Goal: Task Accomplishment & Management: Manage account settings

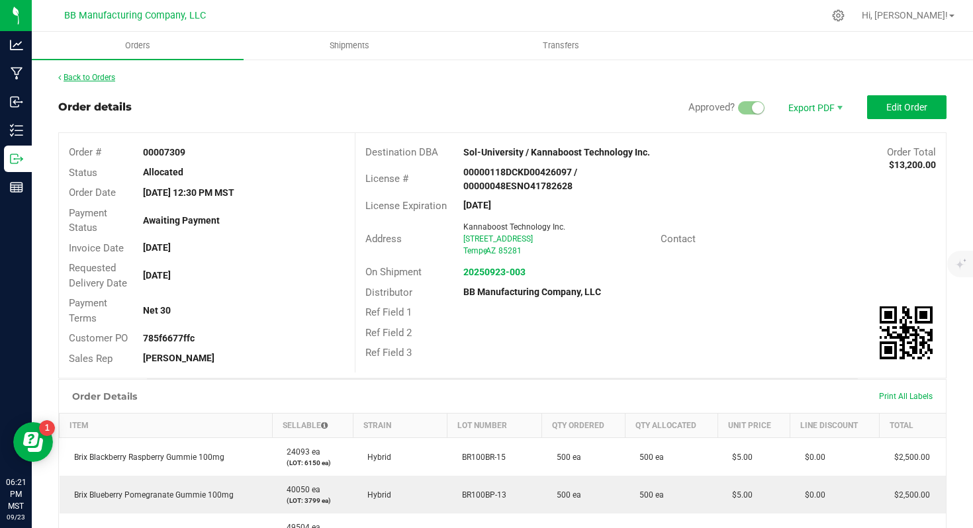
click at [75, 81] on link "Back to Orders" at bounding box center [86, 77] width 57 height 9
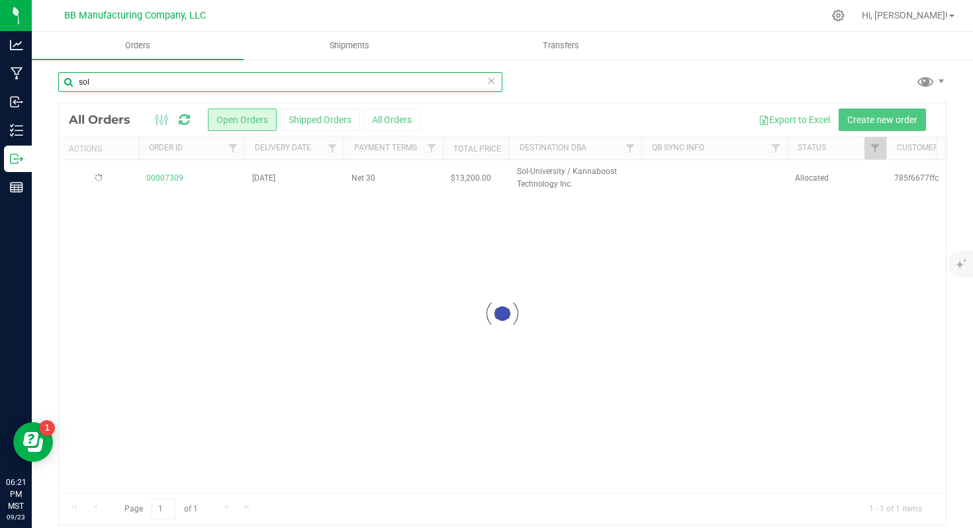
click at [198, 86] on input "sol" at bounding box center [280, 82] width 444 height 20
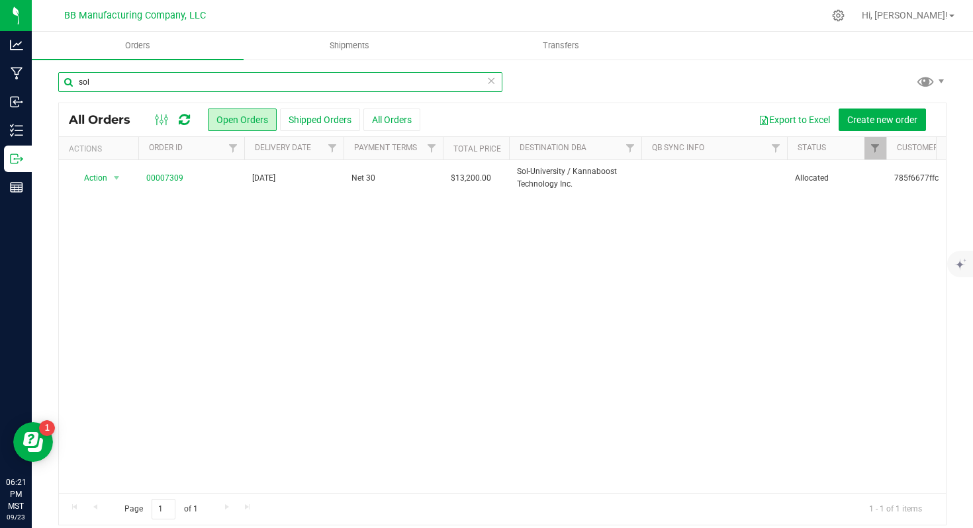
click at [198, 86] on input "sol" at bounding box center [280, 82] width 444 height 20
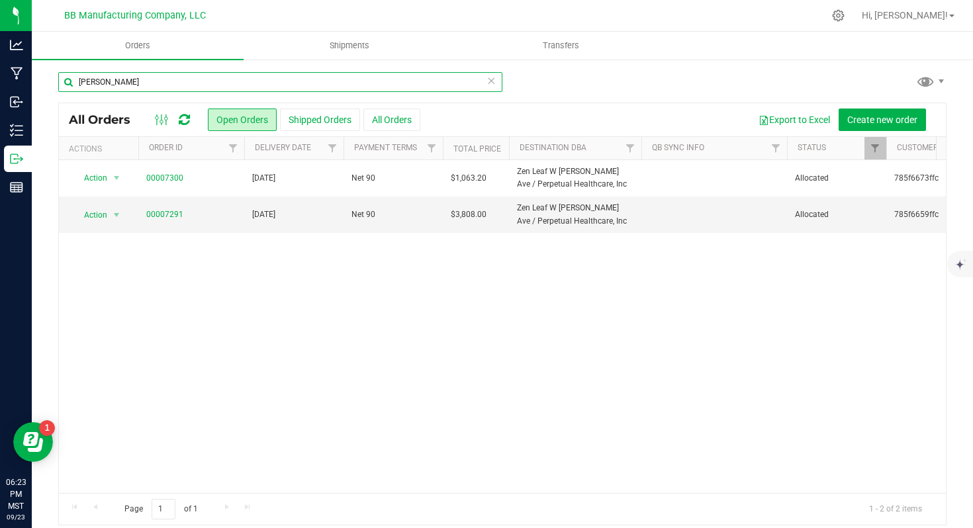
click at [350, 87] on input "[PERSON_NAME]" at bounding box center [280, 82] width 444 height 20
paste input "785f6659ffc"
type input "785f6659ffc"
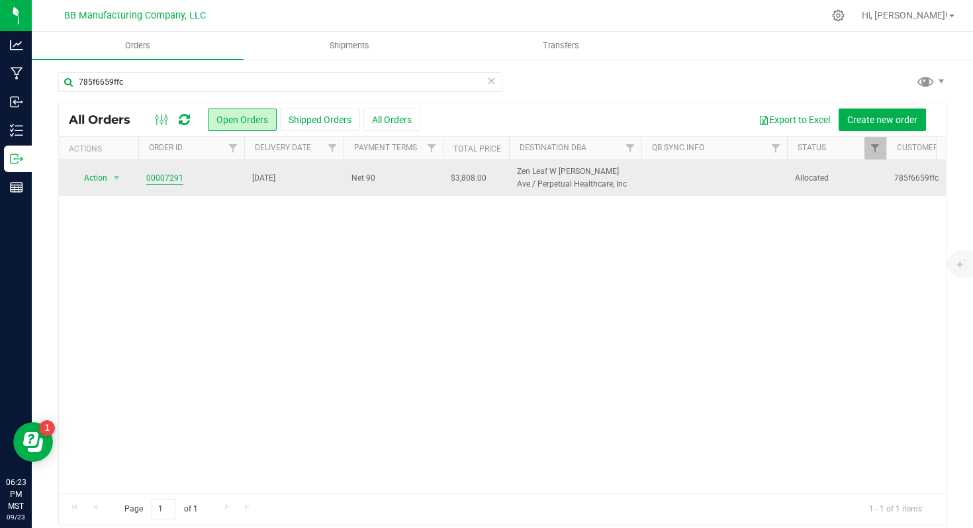
click at [163, 176] on link "00007291" at bounding box center [164, 178] width 37 height 13
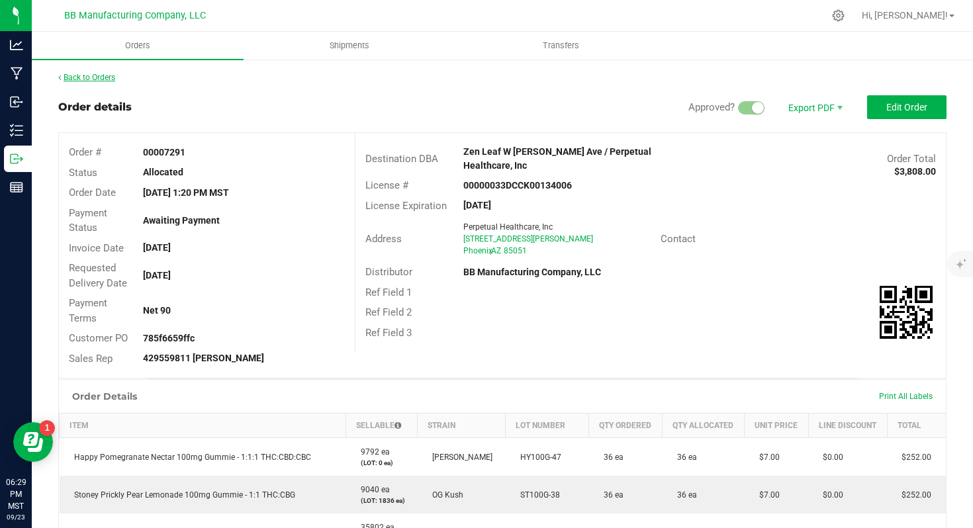
click at [107, 74] on link "Back to Orders" at bounding box center [86, 77] width 57 height 9
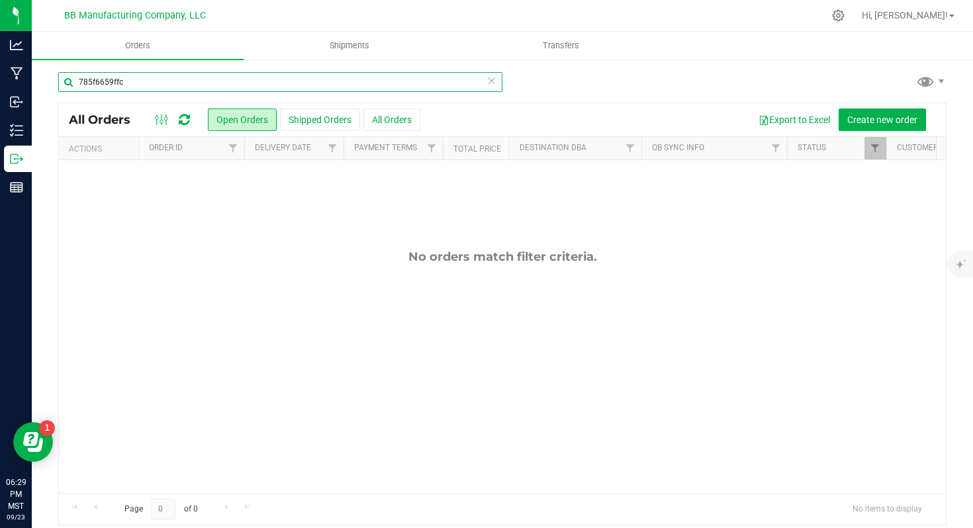
click at [486, 85] on input "785f6659ffc" at bounding box center [280, 82] width 444 height 20
click at [497, 80] on input "785f6659ffc" at bounding box center [280, 82] width 444 height 20
click at [495, 80] on icon at bounding box center [491, 80] width 9 height 16
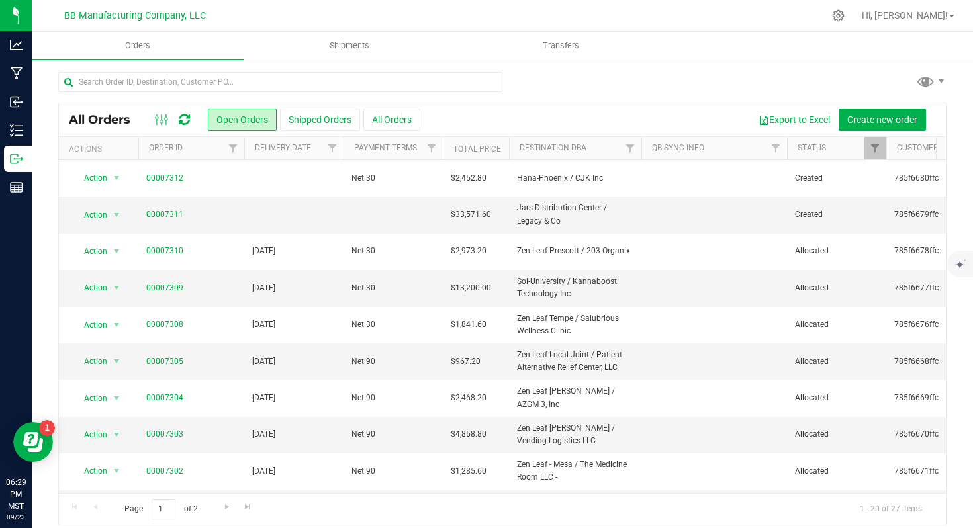
click at [183, 115] on icon at bounding box center [184, 119] width 11 height 13
click at [183, 115] on icon at bounding box center [183, 119] width 17 height 17
click at [183, 115] on icon at bounding box center [183, 120] width 15 height 14
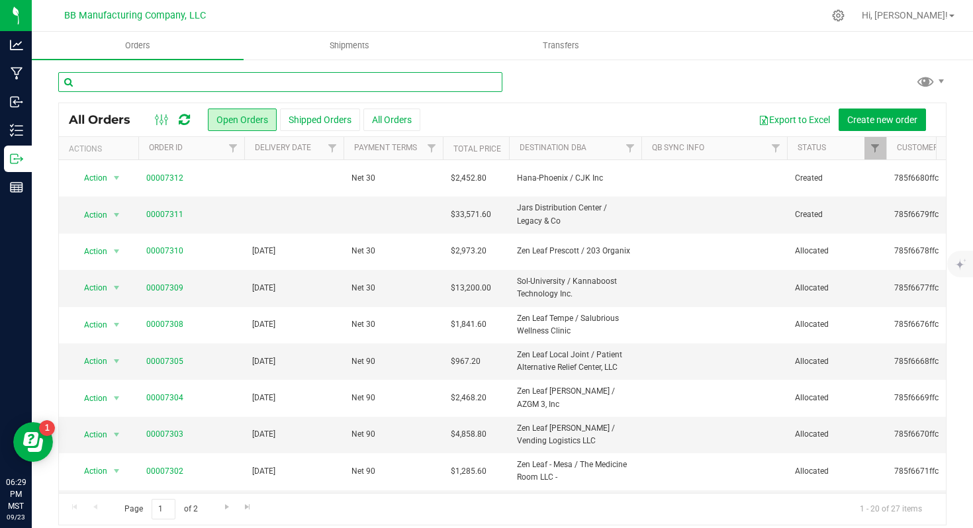
click at [215, 89] on input "text" at bounding box center [280, 82] width 444 height 20
paste input "785f6681ffc"
type input "785f6681ffc"
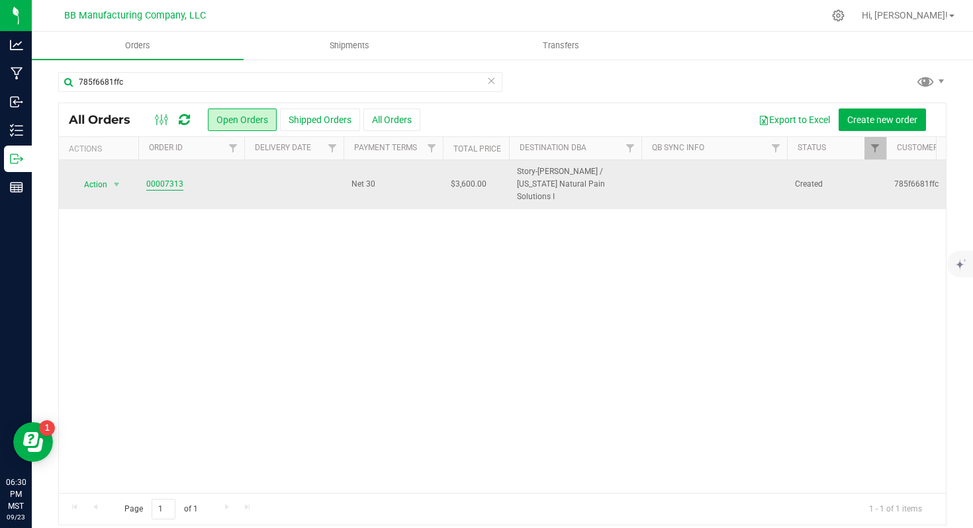
click at [177, 178] on link "00007313" at bounding box center [164, 184] width 37 height 13
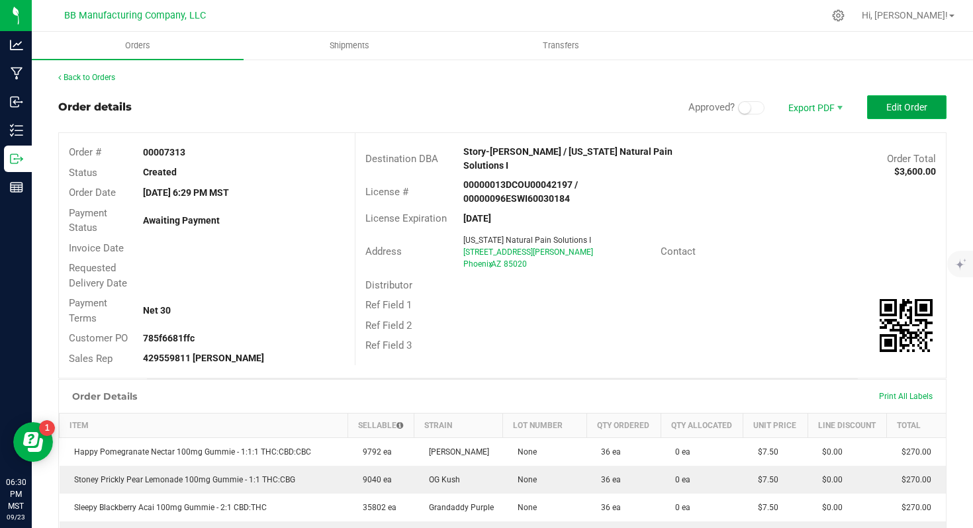
click at [896, 111] on span "Edit Order" at bounding box center [906, 107] width 41 height 11
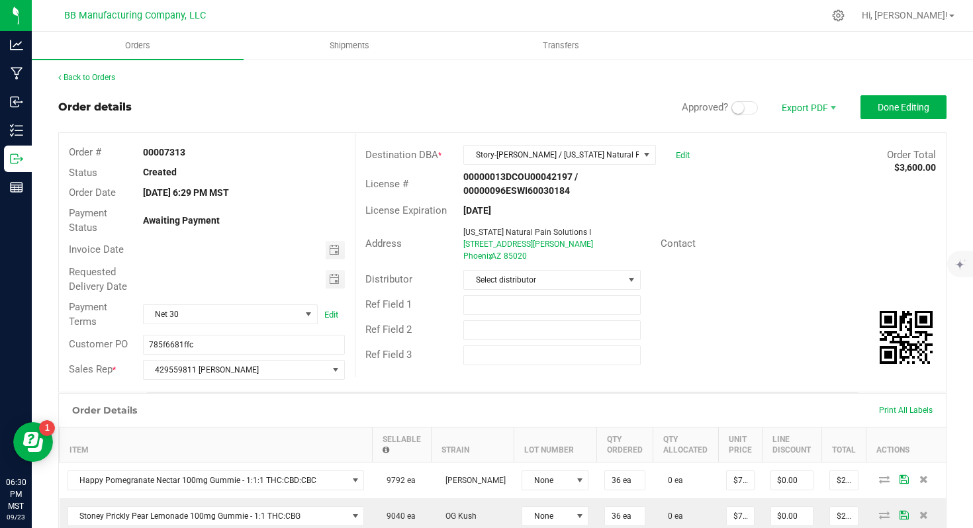
click at [754, 111] on span at bounding box center [745, 107] width 26 height 13
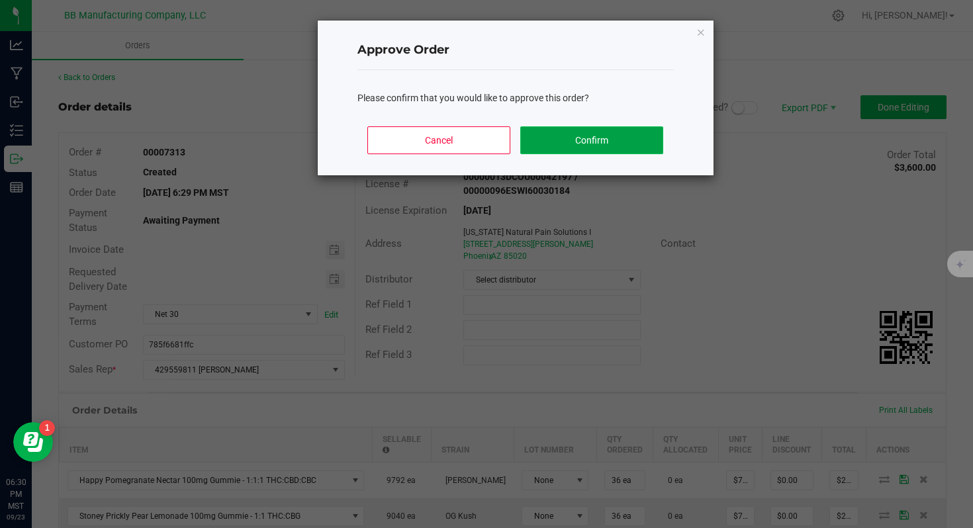
click at [568, 153] on button "Confirm" at bounding box center [591, 140] width 142 height 28
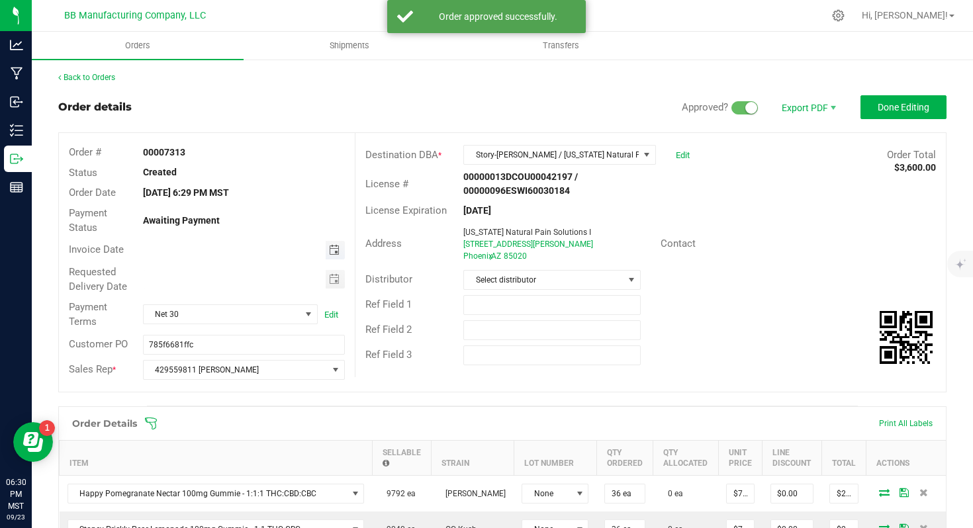
click at [332, 254] on span "Toggle calendar" at bounding box center [334, 250] width 11 height 11
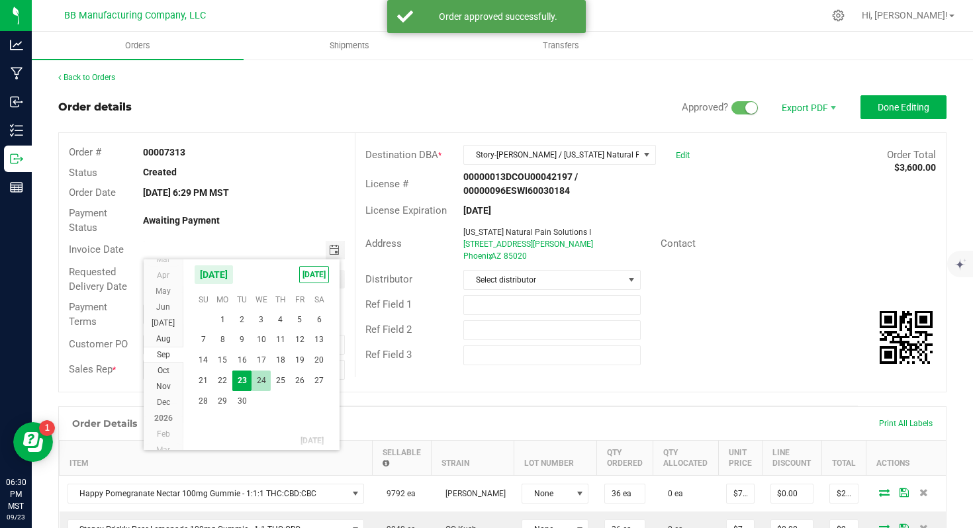
click at [258, 377] on span "24" at bounding box center [261, 381] width 19 height 21
type input "[DATE]"
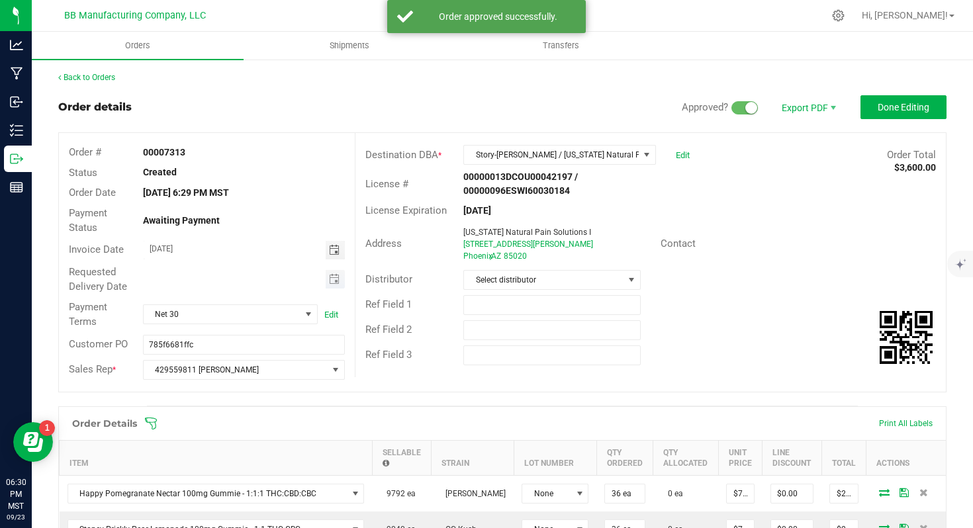
click at [330, 271] on span "Toggle calendar" at bounding box center [335, 279] width 19 height 19
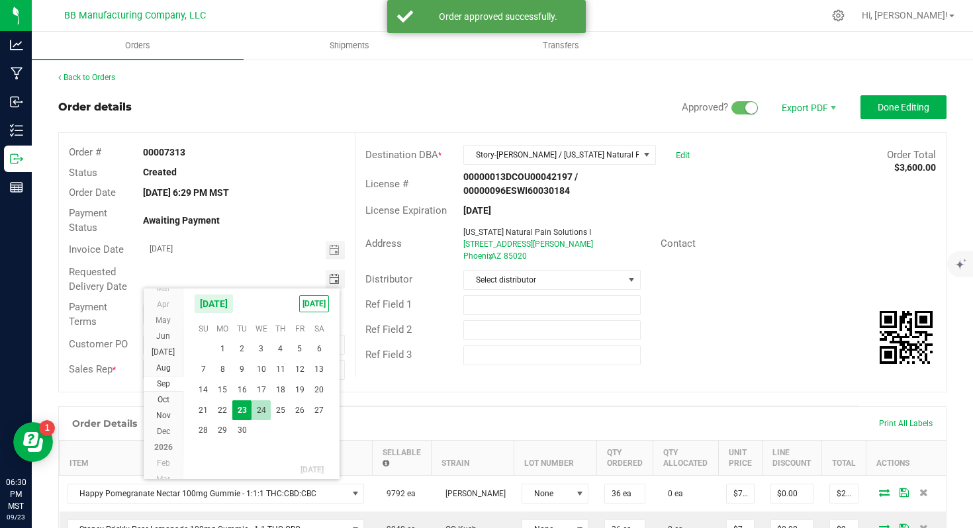
click at [262, 408] on span "24" at bounding box center [261, 411] width 19 height 21
type input "[DATE]"
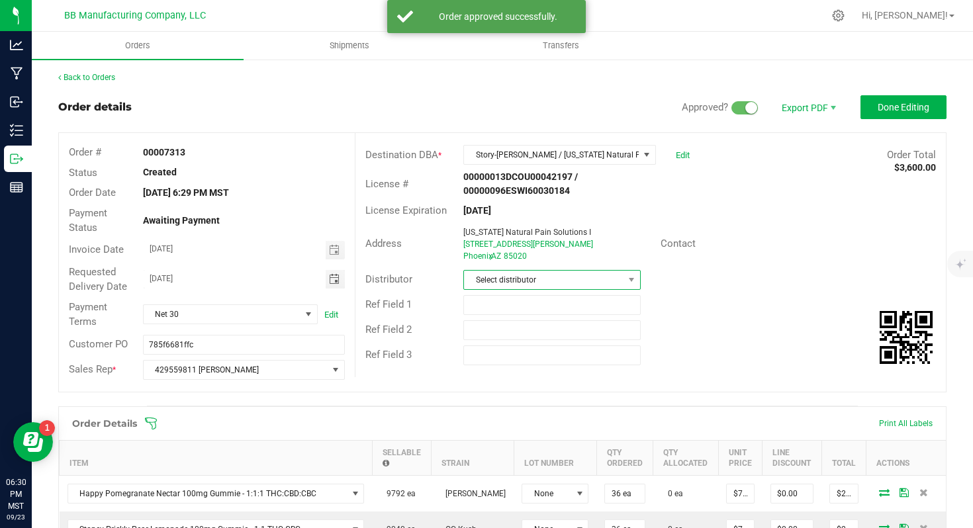
click at [506, 281] on span "Select distributor" at bounding box center [543, 280] width 159 height 19
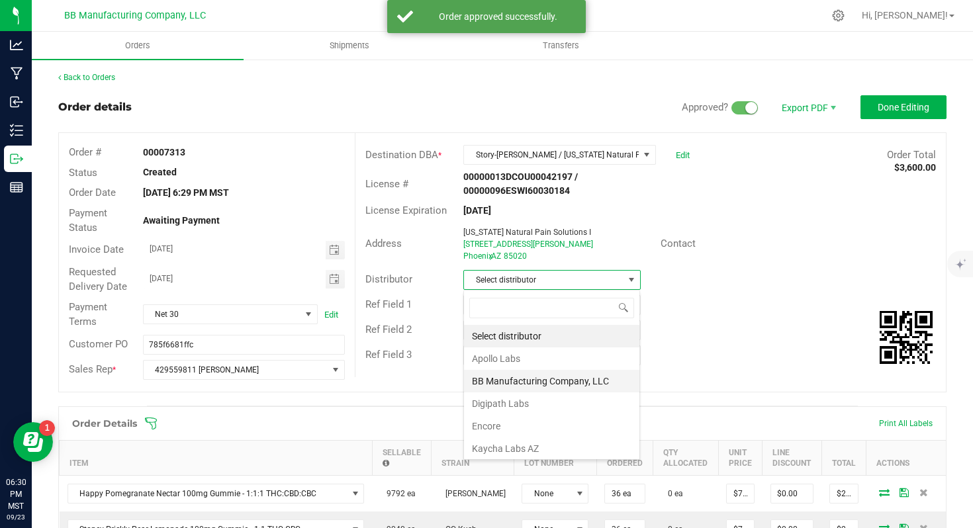
click at [507, 375] on li "BB Manufacturing Company, LLC" at bounding box center [551, 381] width 175 height 23
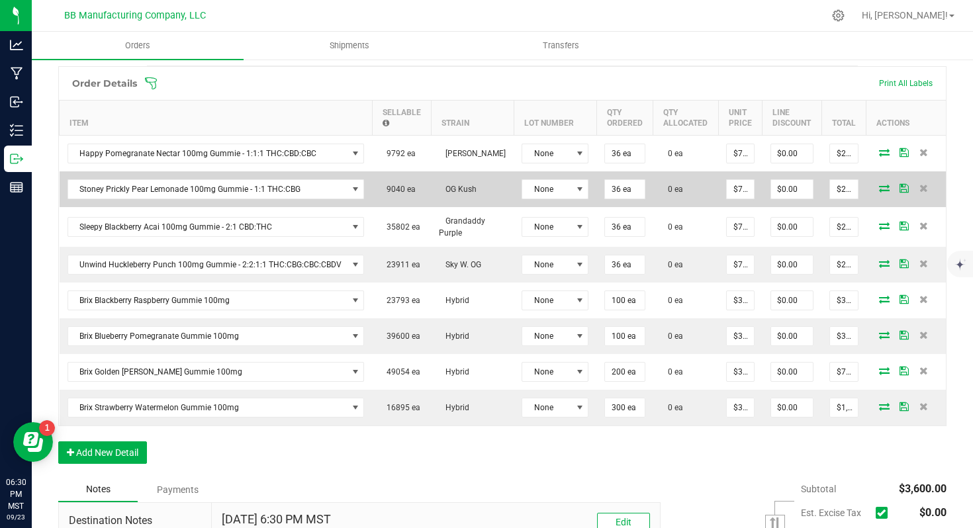
scroll to position [331, 0]
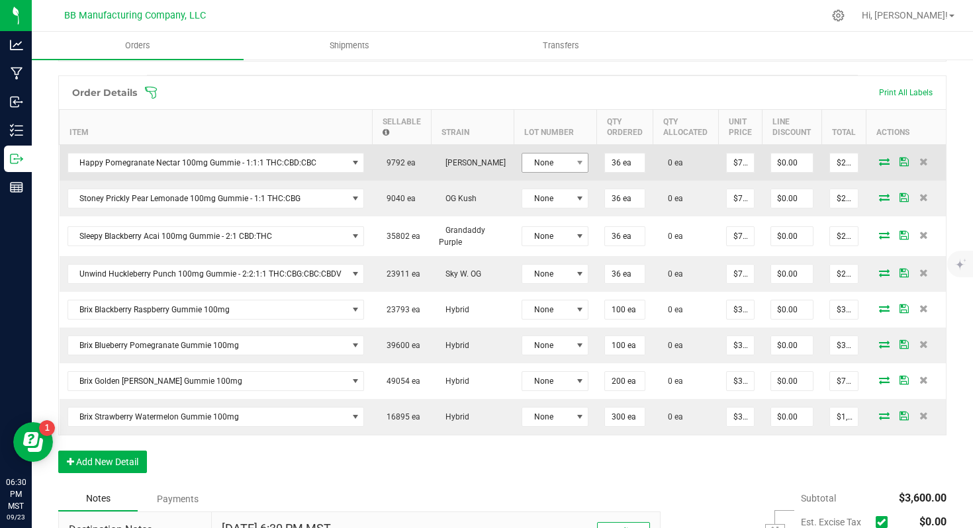
click at [553, 152] on td "None" at bounding box center [555, 162] width 83 height 36
click at [553, 165] on span "None" at bounding box center [546, 163] width 49 height 19
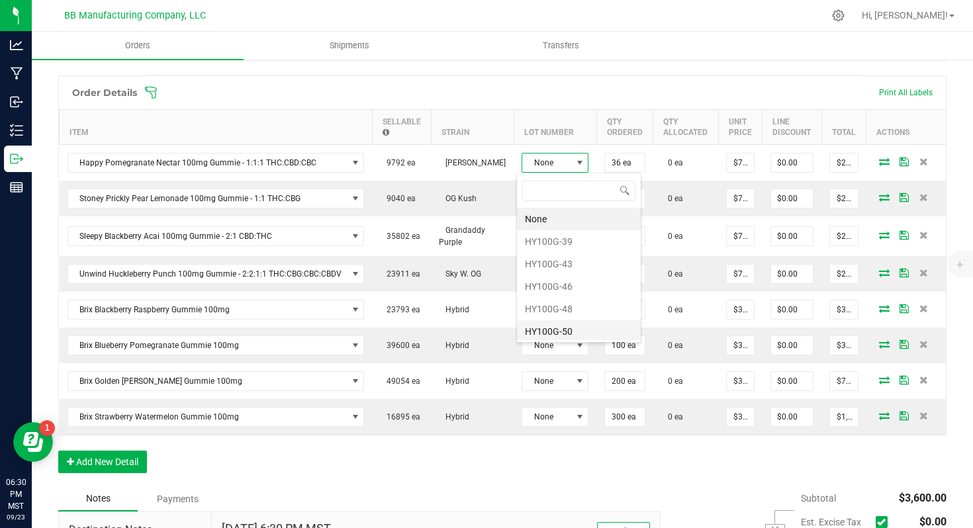
scroll to position [11, 0]
click at [557, 293] on li "HY100G-48" at bounding box center [579, 298] width 124 height 23
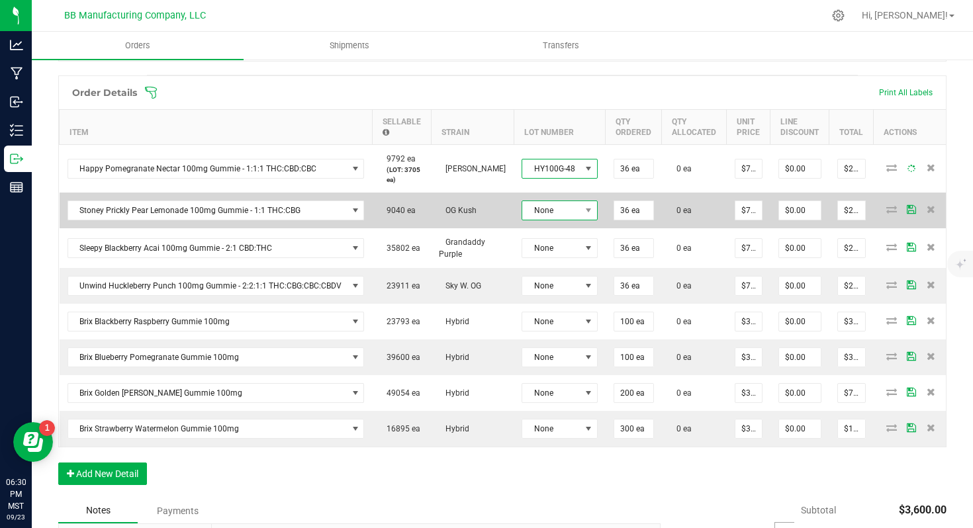
click at [555, 212] on span "None" at bounding box center [551, 210] width 58 height 19
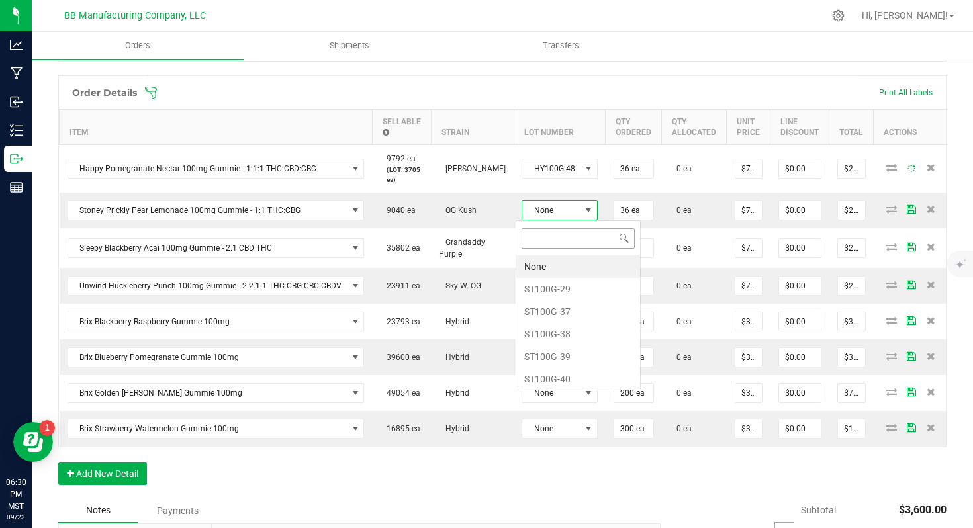
scroll to position [20, 75]
click at [557, 333] on li "ST100G-38" at bounding box center [578, 334] width 124 height 23
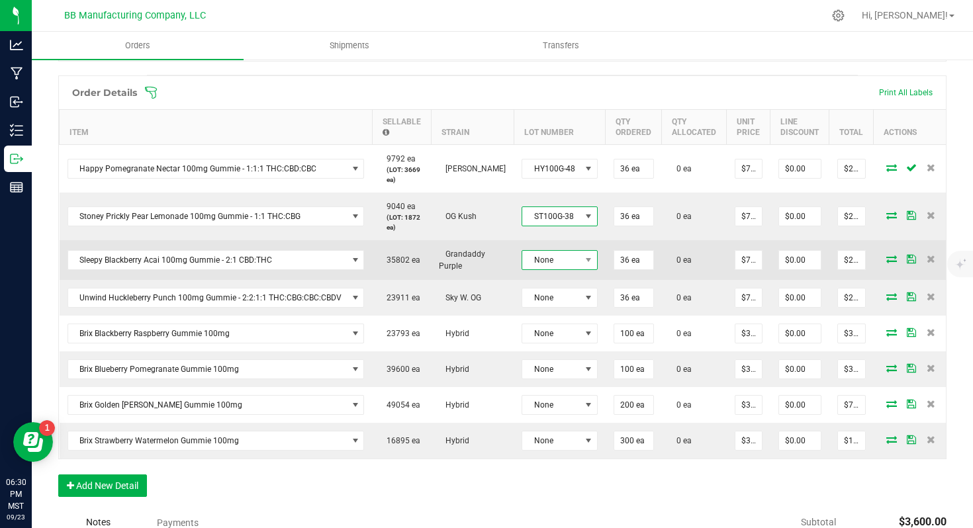
click at [558, 269] on span "None" at bounding box center [560, 260] width 76 height 20
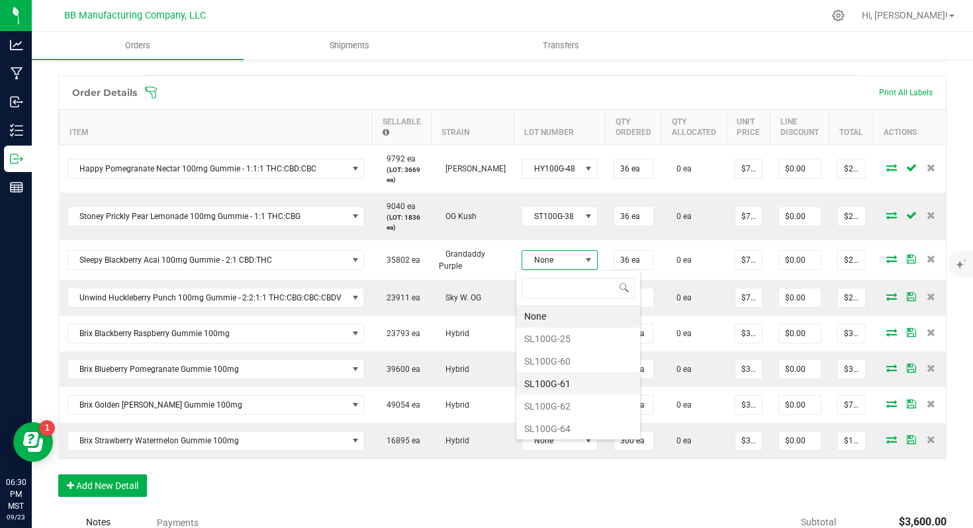
click at [561, 388] on li "SL100G-61" at bounding box center [578, 384] width 124 height 23
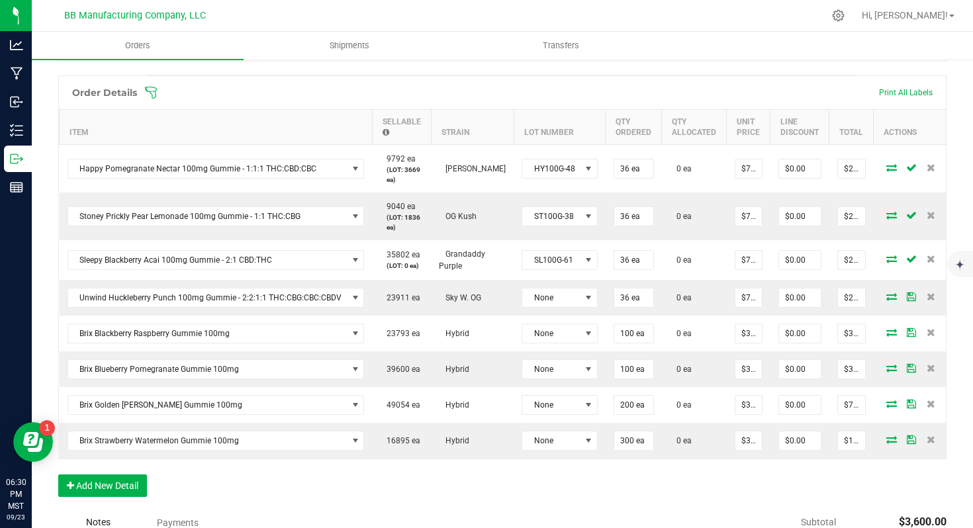
click at [569, 273] on td "SL100G-61" at bounding box center [560, 260] width 92 height 40
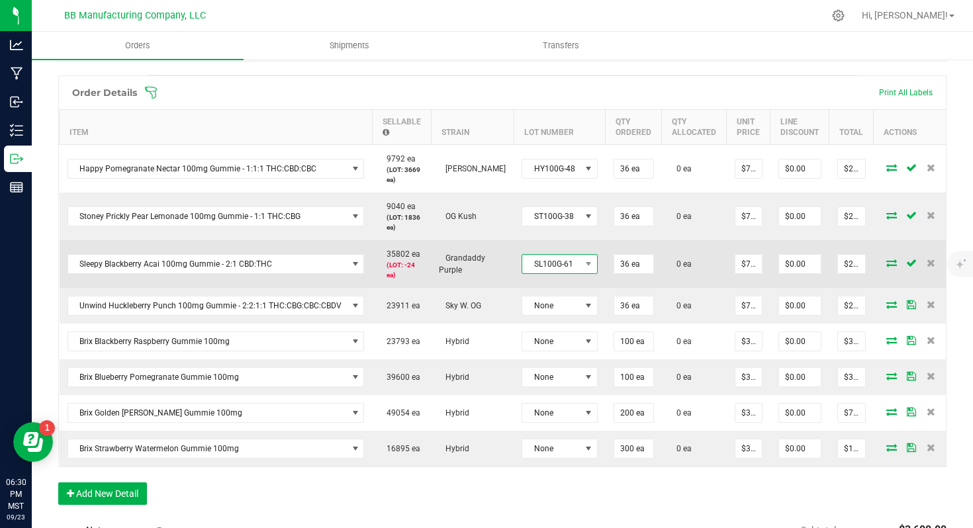
click at [568, 269] on span "SL100G-61" at bounding box center [551, 264] width 58 height 19
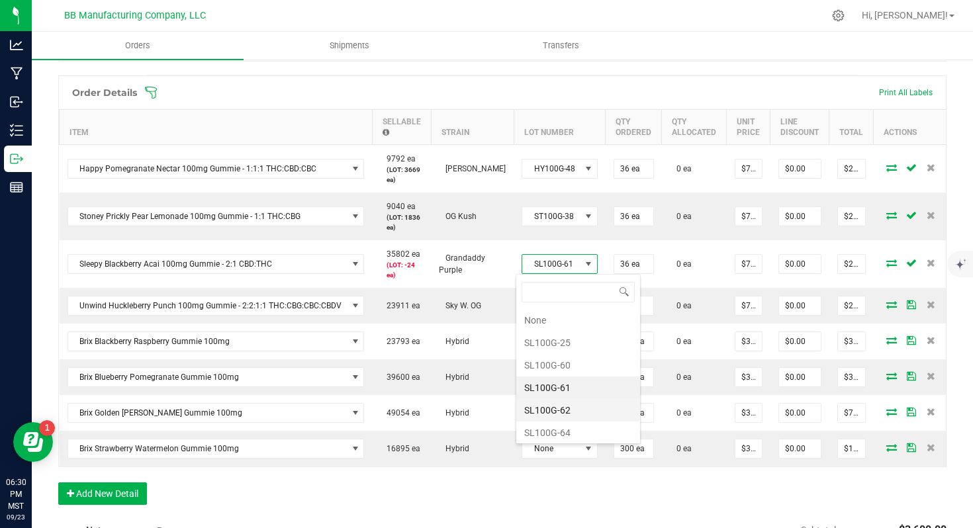
click at [559, 408] on li "SL100G-62" at bounding box center [578, 410] width 124 height 23
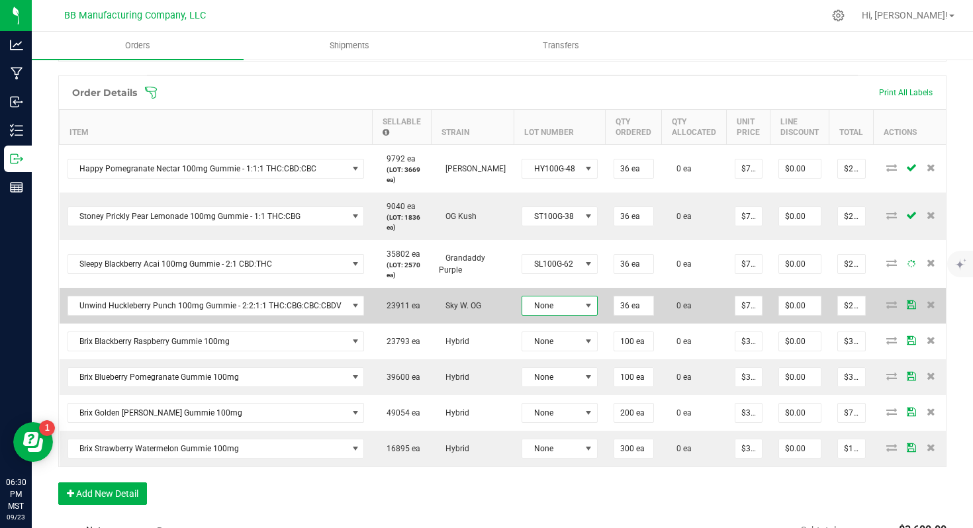
click at [560, 301] on span "None" at bounding box center [551, 306] width 58 height 19
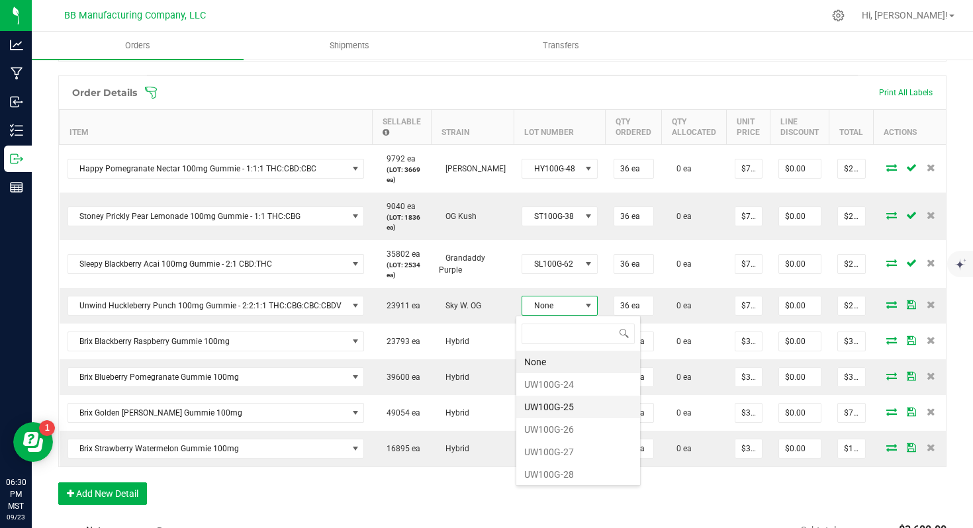
click at [563, 406] on li "UW100G-25" at bounding box center [578, 407] width 124 height 23
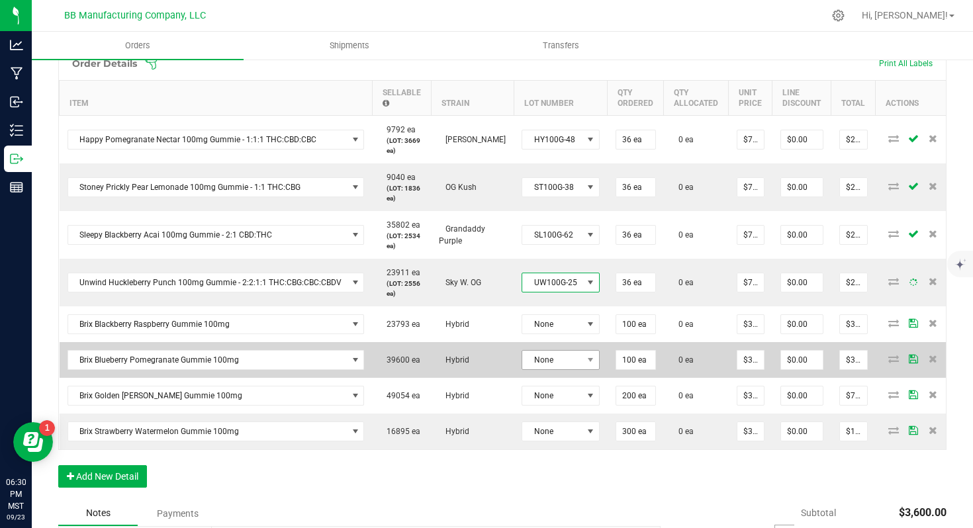
scroll to position [362, 0]
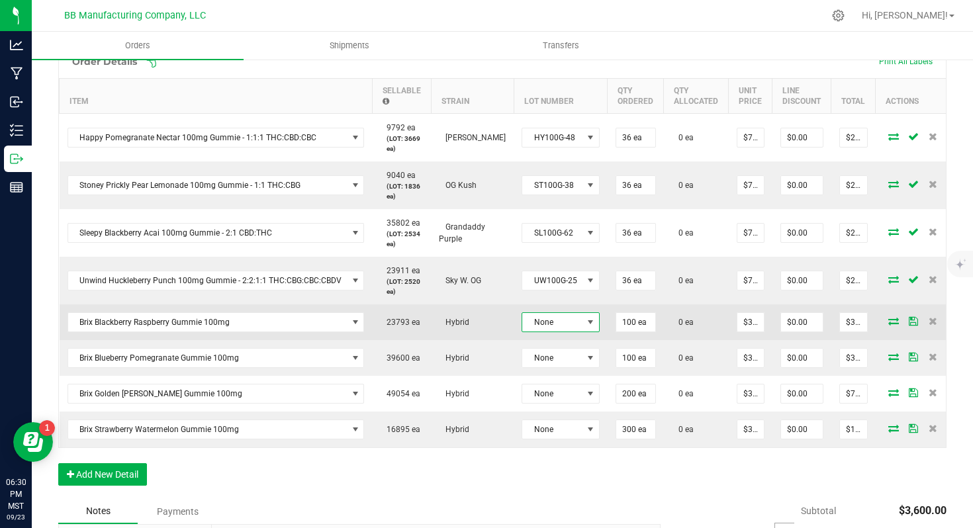
click at [561, 322] on span "None" at bounding box center [552, 322] width 60 height 19
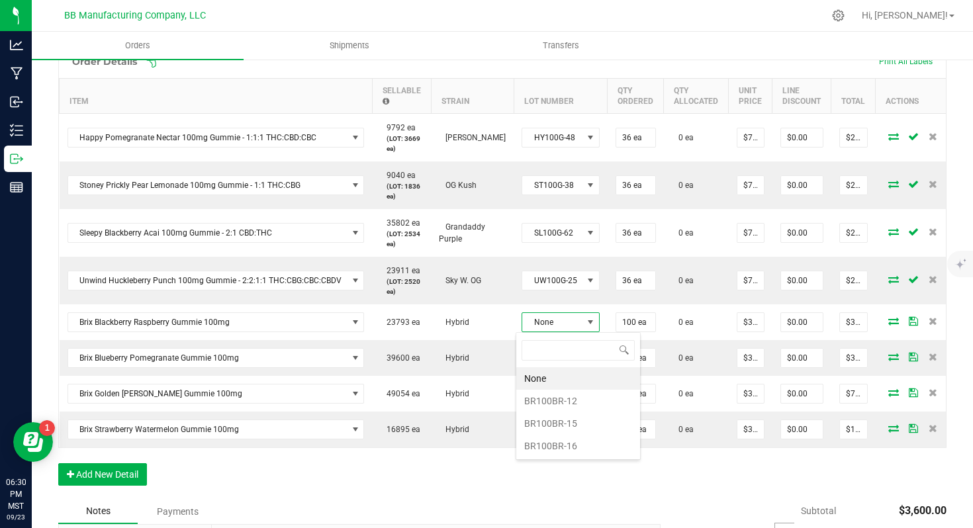
scroll to position [20, 77]
click at [561, 417] on li "BR100BR-15" at bounding box center [578, 423] width 124 height 23
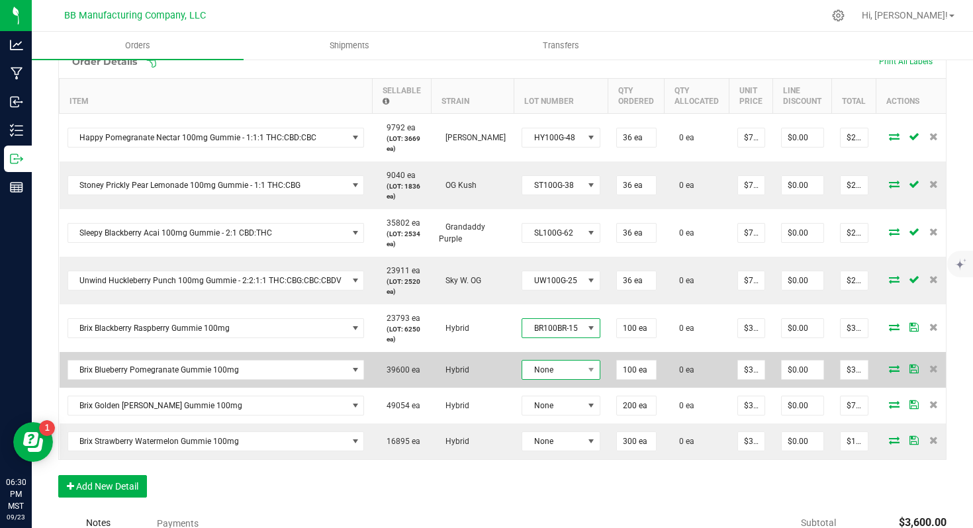
click at [556, 372] on span "None" at bounding box center [552, 370] width 61 height 19
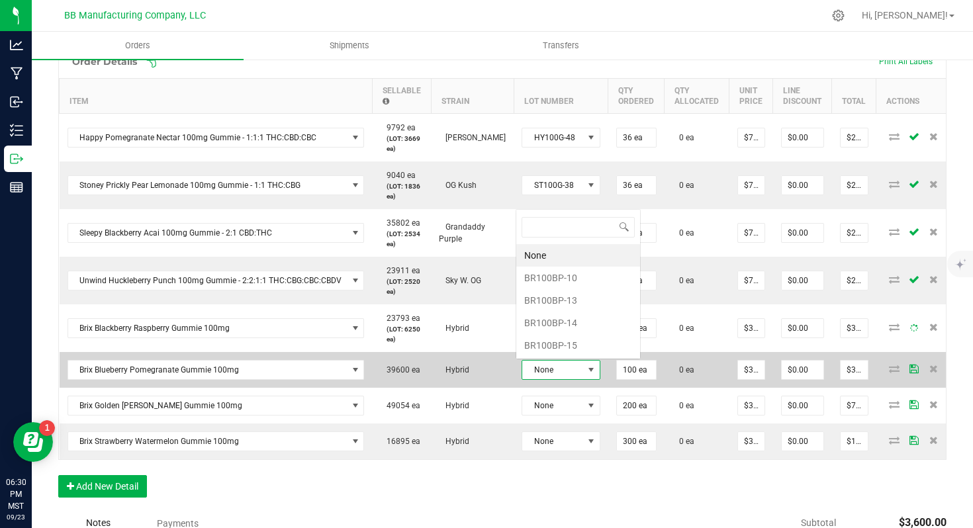
scroll to position [20, 79]
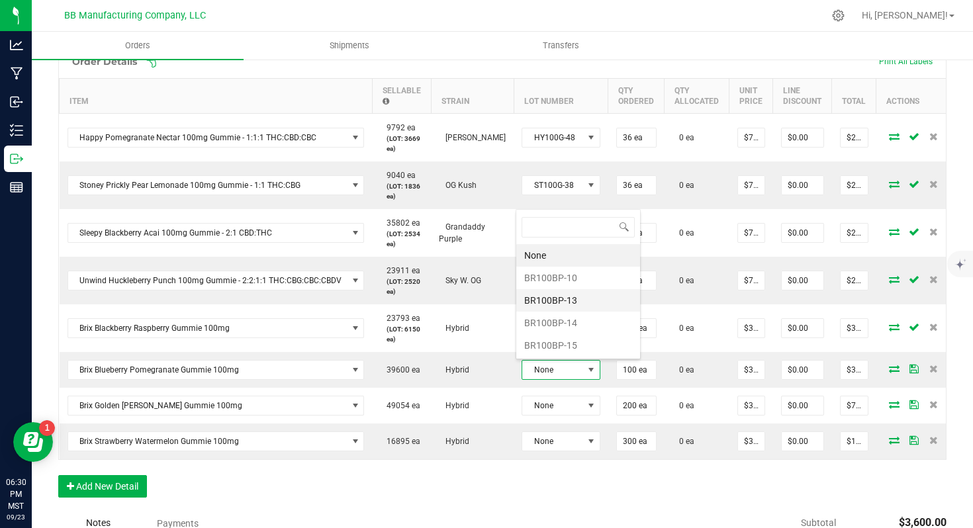
click at [570, 305] on li "BR100BP-13" at bounding box center [578, 300] width 124 height 23
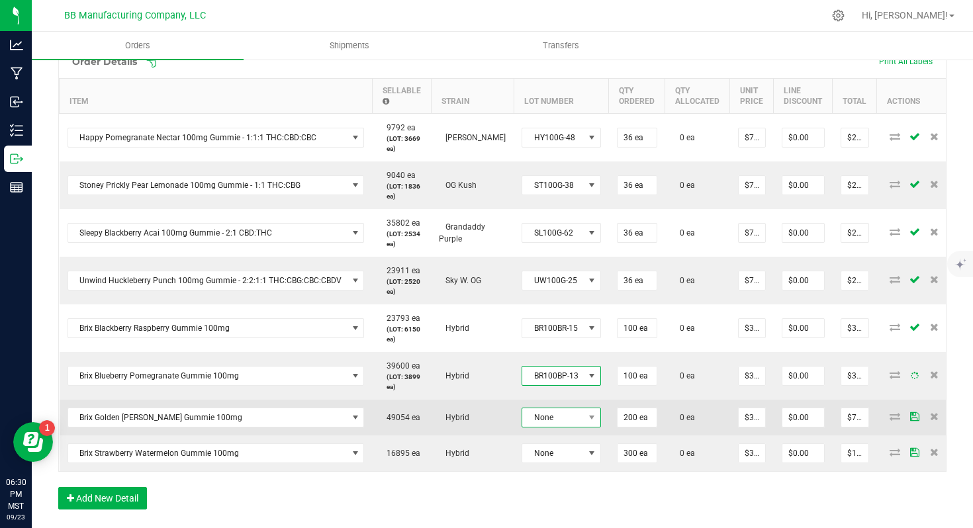
click at [557, 408] on span "None" at bounding box center [553, 417] width 62 height 19
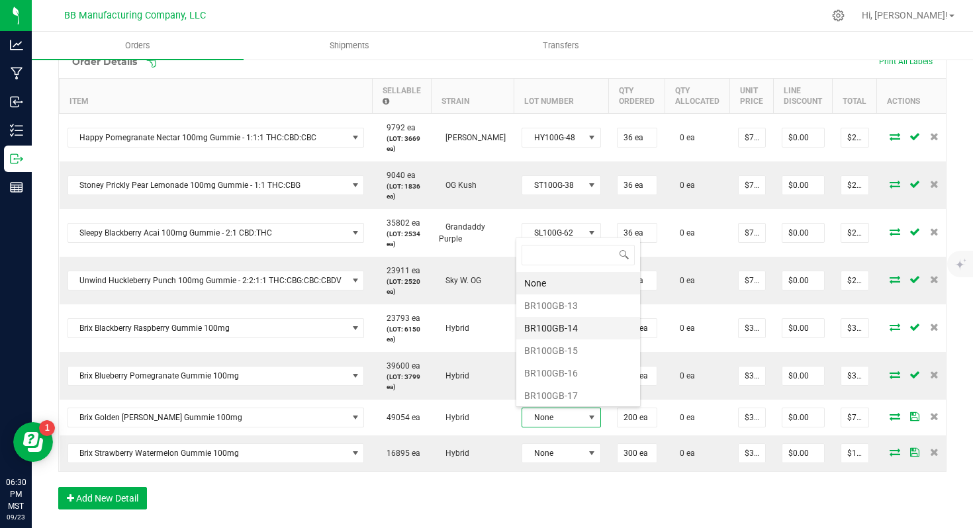
click at [567, 326] on li "BR100GB-14" at bounding box center [578, 328] width 124 height 23
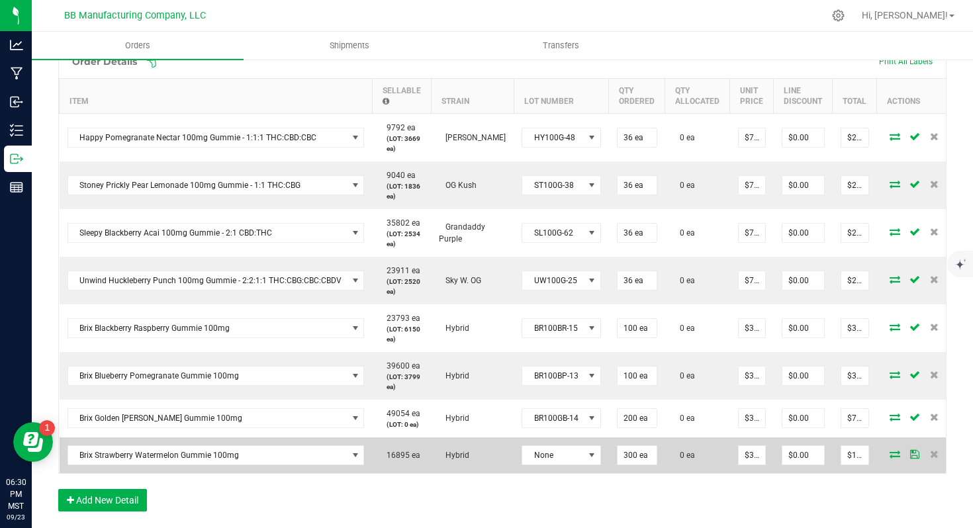
click at [538, 471] on td "None" at bounding box center [561, 456] width 95 height 36
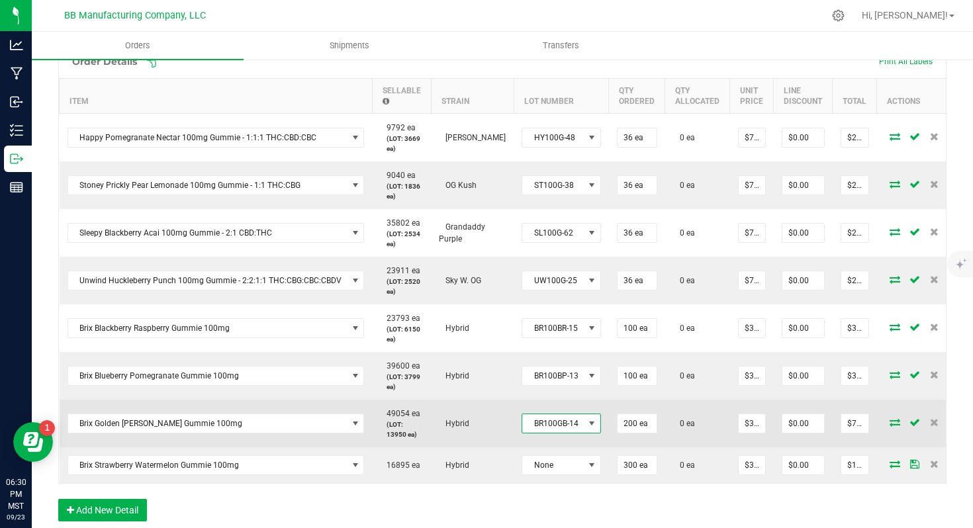
click at [549, 426] on span "BR100GB-14" at bounding box center [553, 423] width 62 height 19
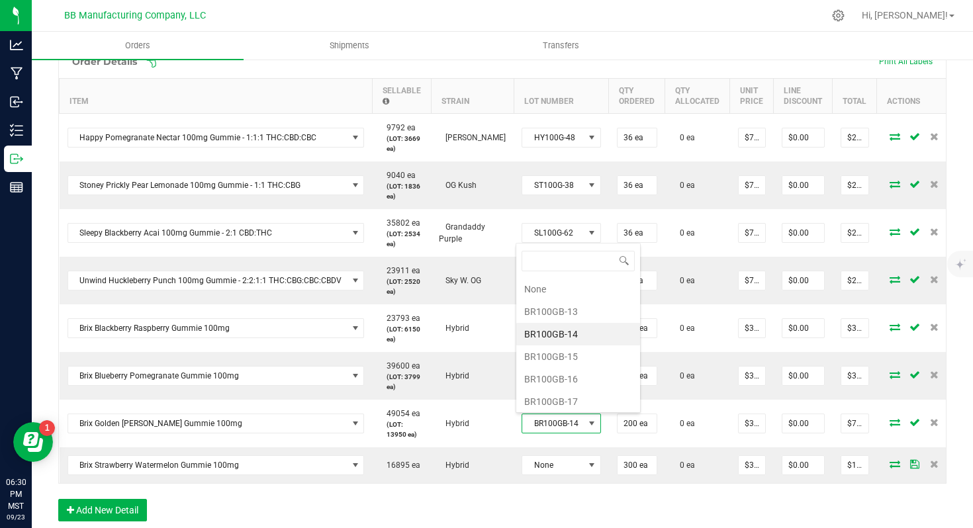
scroll to position [20, 79]
click at [557, 314] on li "BR100GB-13" at bounding box center [578, 312] width 124 height 23
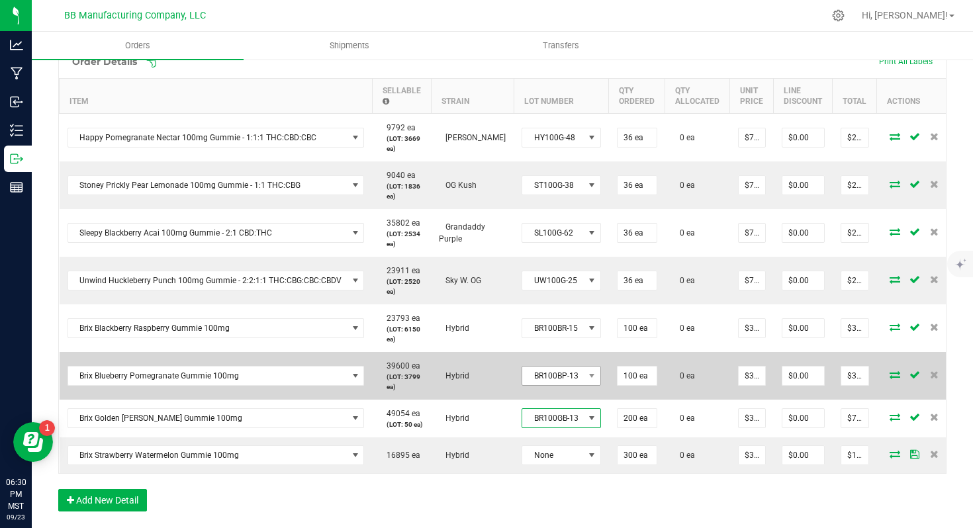
scroll to position [385, 0]
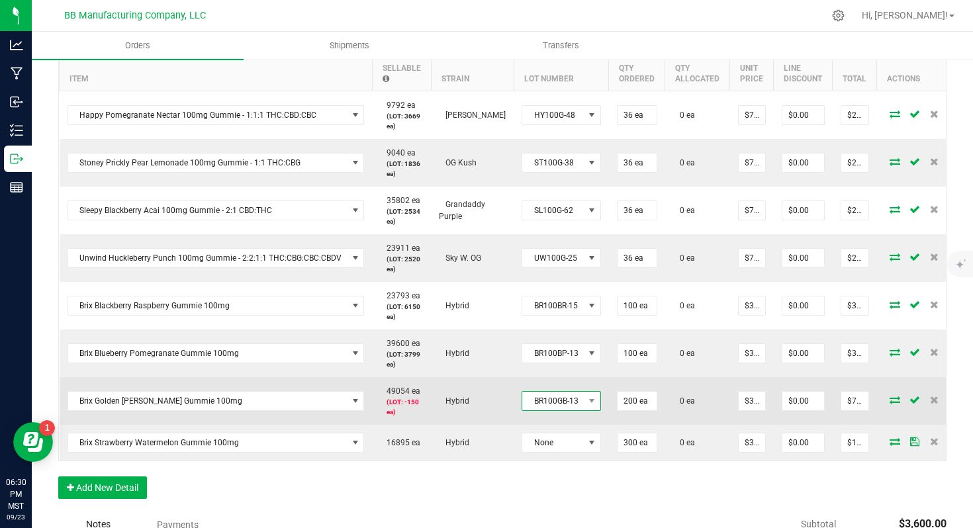
click at [549, 397] on span "BR100GB-13" at bounding box center [553, 401] width 62 height 19
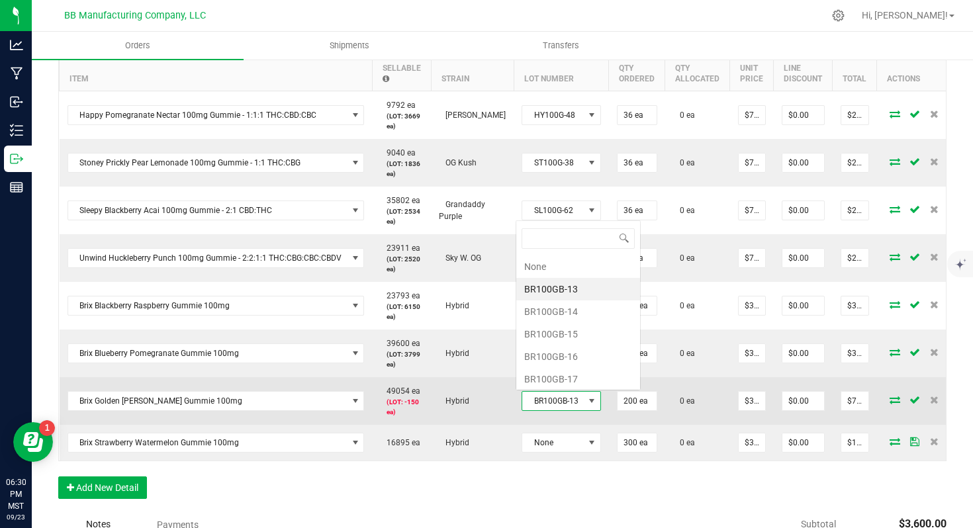
scroll to position [0, 0]
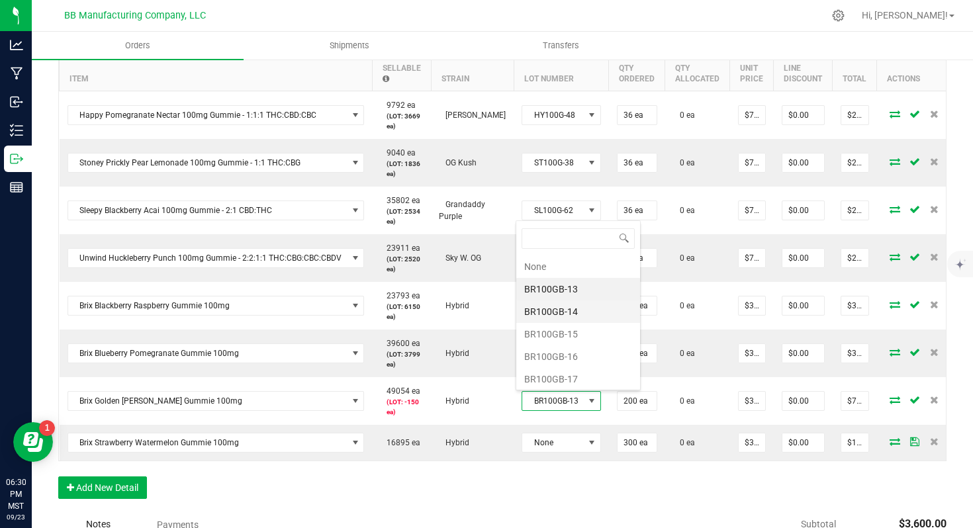
click at [571, 314] on li "BR100GB-14" at bounding box center [578, 312] width 124 height 23
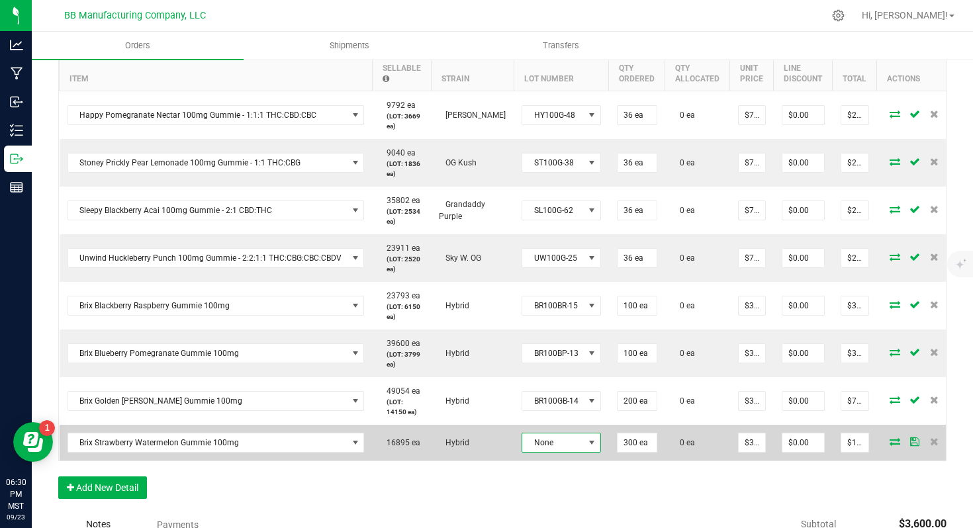
click at [570, 438] on span "None" at bounding box center [553, 443] width 62 height 19
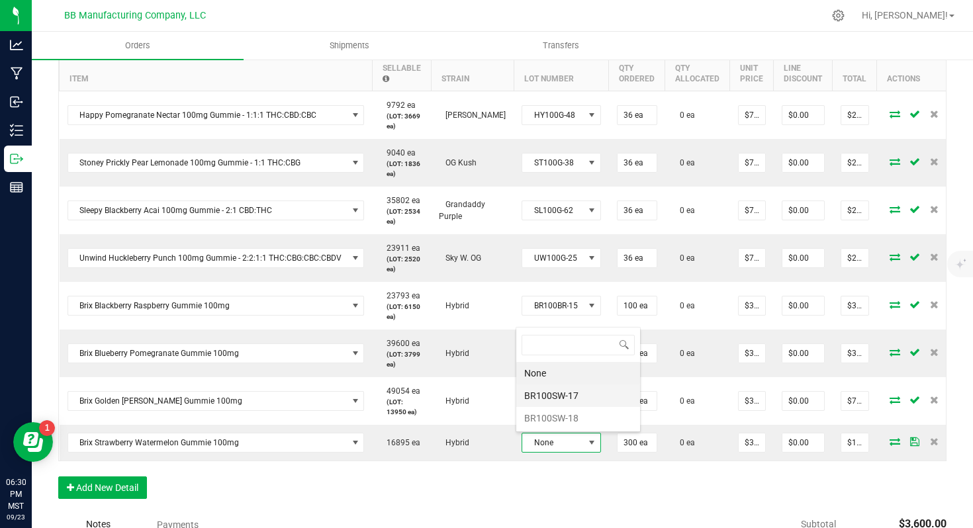
click at [567, 397] on li "BR100SW-17" at bounding box center [578, 396] width 124 height 23
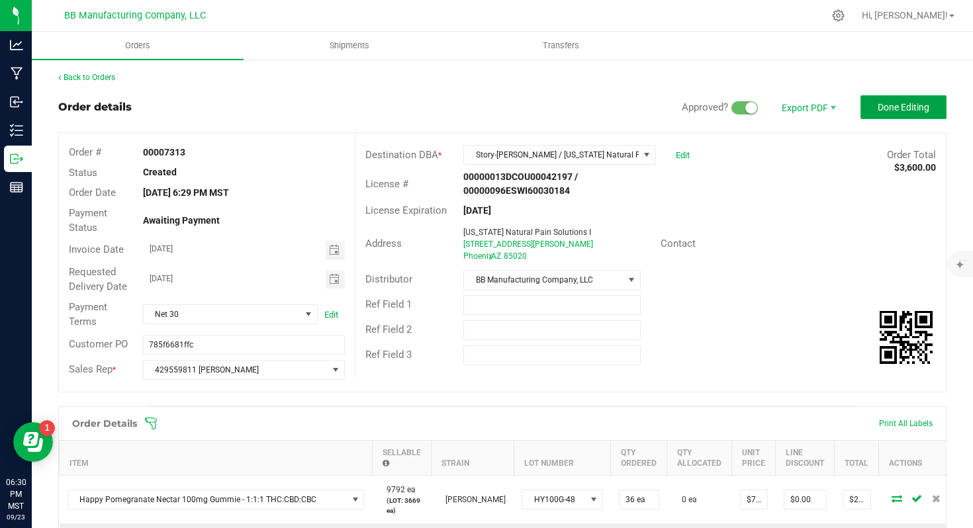
click at [912, 110] on span "Done Editing" at bounding box center [904, 107] width 52 height 11
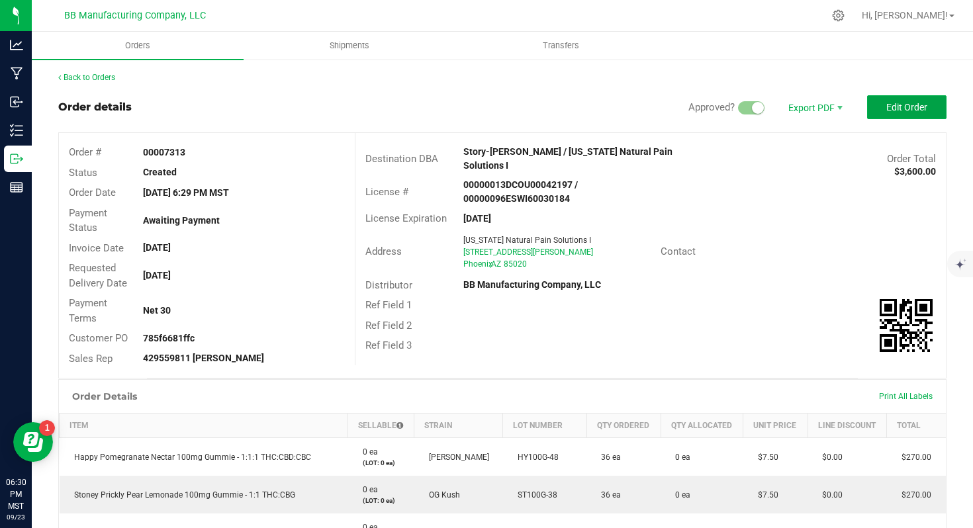
click at [912, 110] on span "Edit Order" at bounding box center [906, 107] width 41 height 11
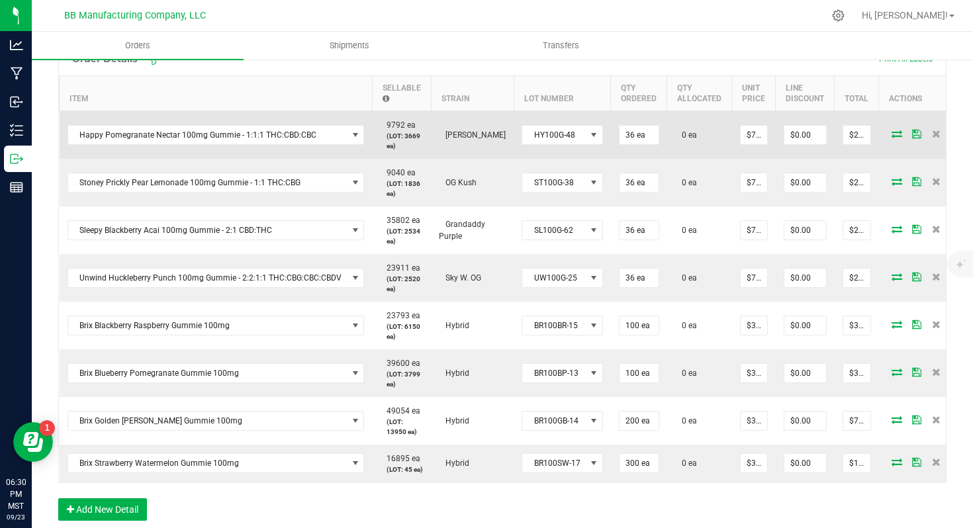
click at [892, 136] on icon at bounding box center [897, 134] width 11 height 8
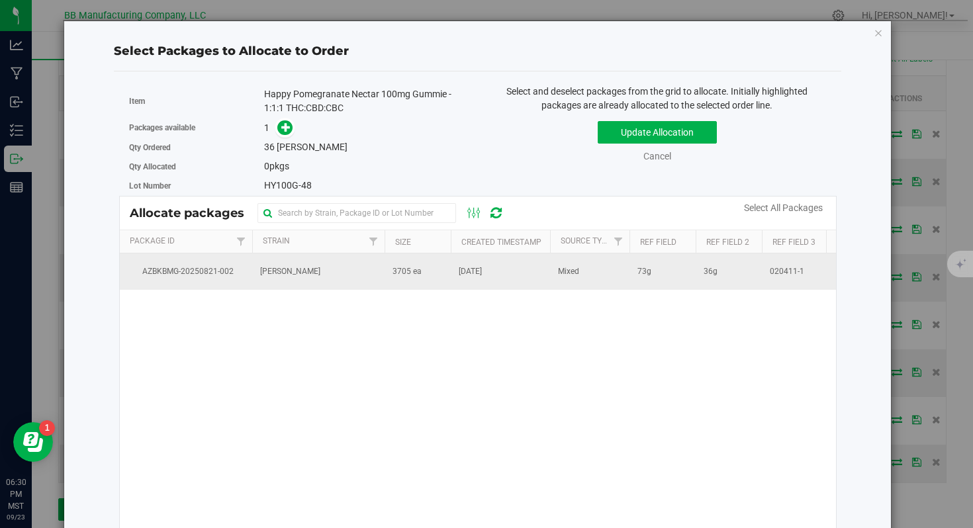
click at [371, 267] on td "[PERSON_NAME]" at bounding box center [318, 272] width 132 height 36
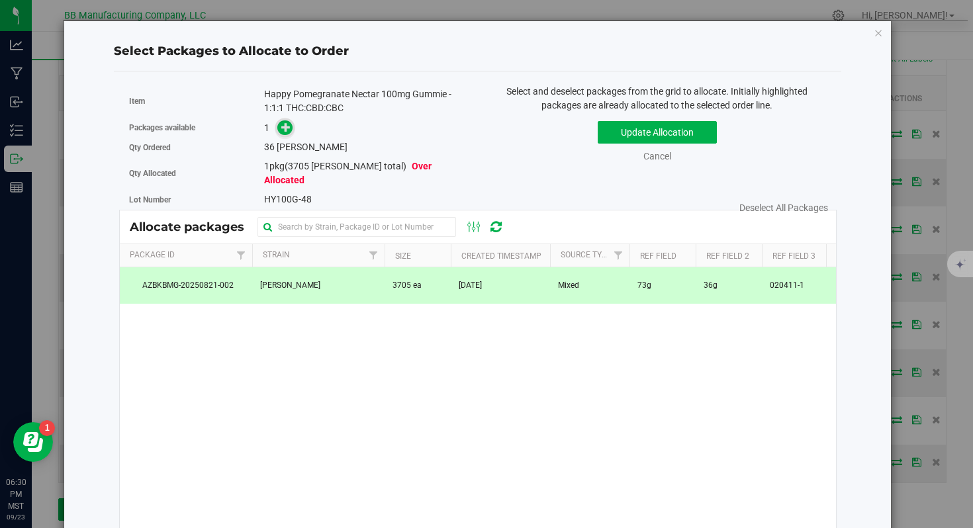
click at [286, 134] on span at bounding box center [284, 127] width 15 height 15
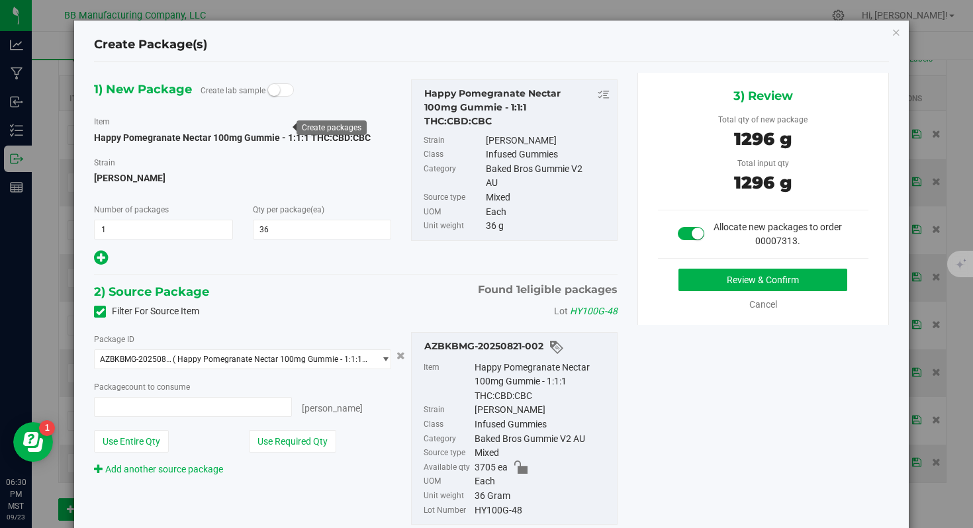
type input "36 ea"
click at [716, 282] on button "Review & Confirm" at bounding box center [763, 280] width 168 height 23
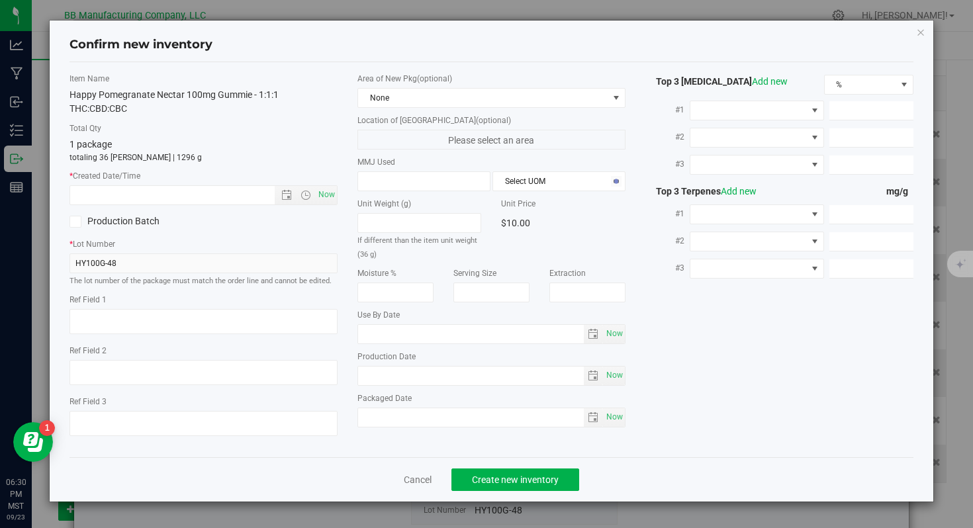
type textarea "73g"
type textarea "36g"
type textarea "020411-1"
type input "100.0000"
type input "[DATE]"
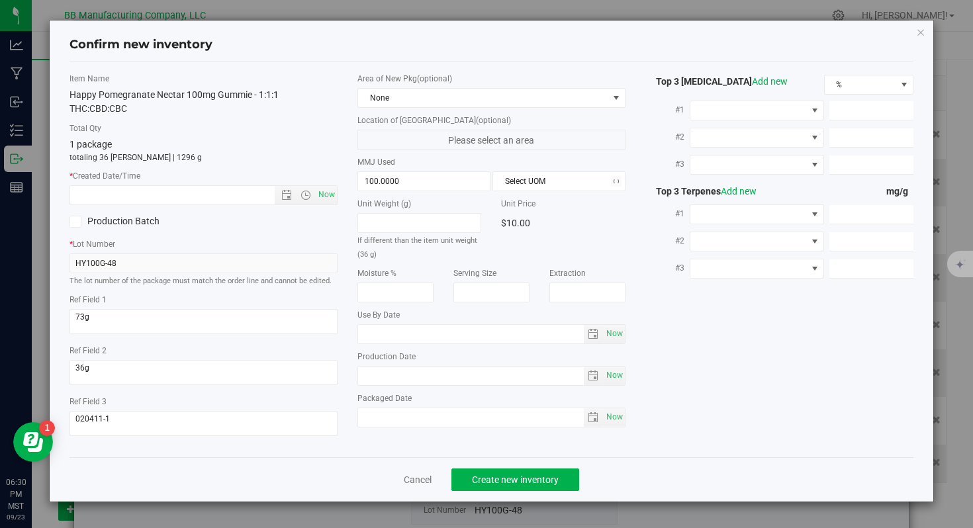
type input "[DATE]"
click at [405, 377] on input "[DATE]" at bounding box center [471, 376] width 226 height 19
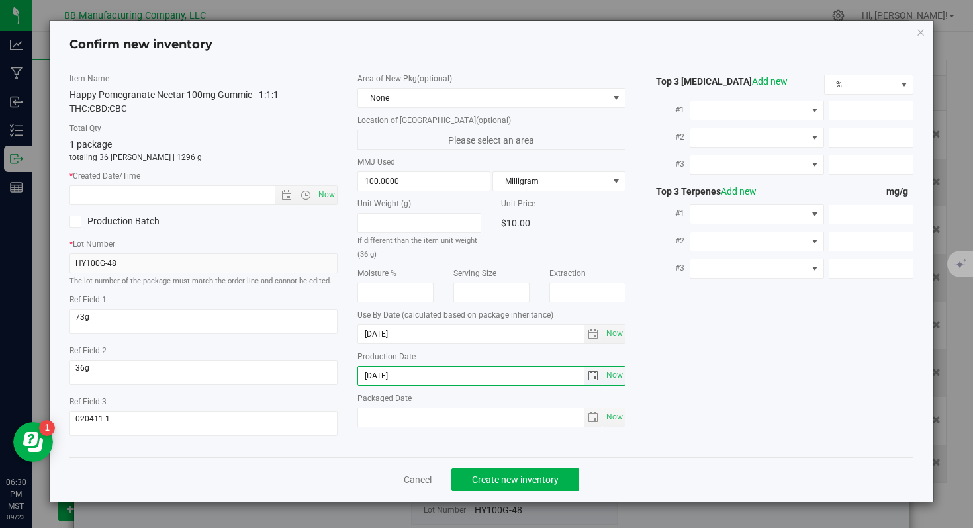
click at [405, 377] on input "[DATE]" at bounding box center [471, 376] width 226 height 19
click at [405, 376] on input "[DATE]" at bounding box center [471, 376] width 226 height 19
click at [238, 194] on input "text" at bounding box center [183, 195] width 227 height 19
paste input "[DATE]"
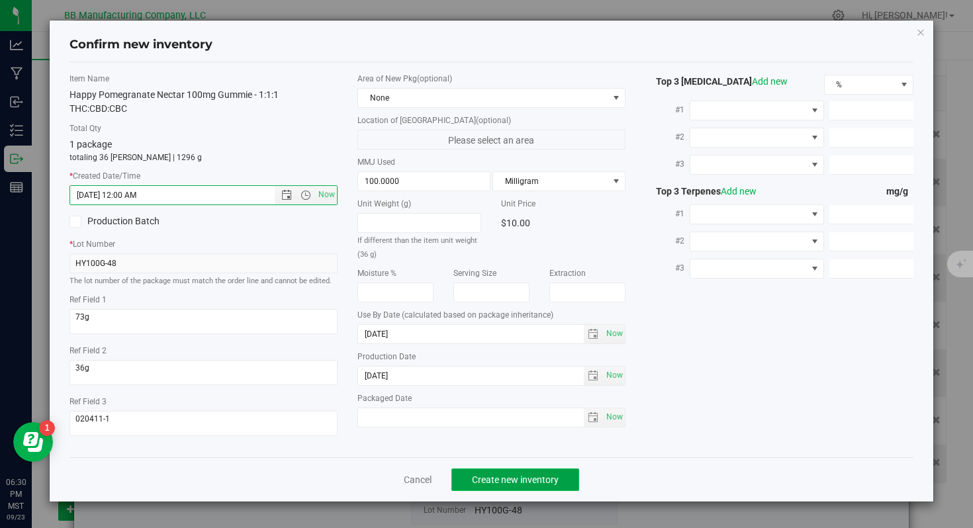
type input "[DATE] 6:30 PM"
click at [512, 480] on span "Create new inventory" at bounding box center [515, 480] width 87 height 11
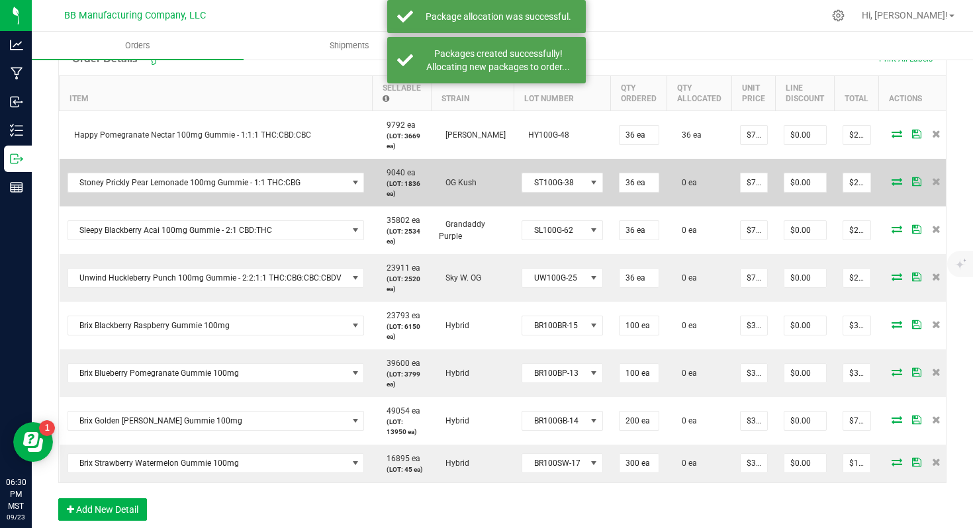
click at [892, 179] on icon at bounding box center [897, 181] width 11 height 8
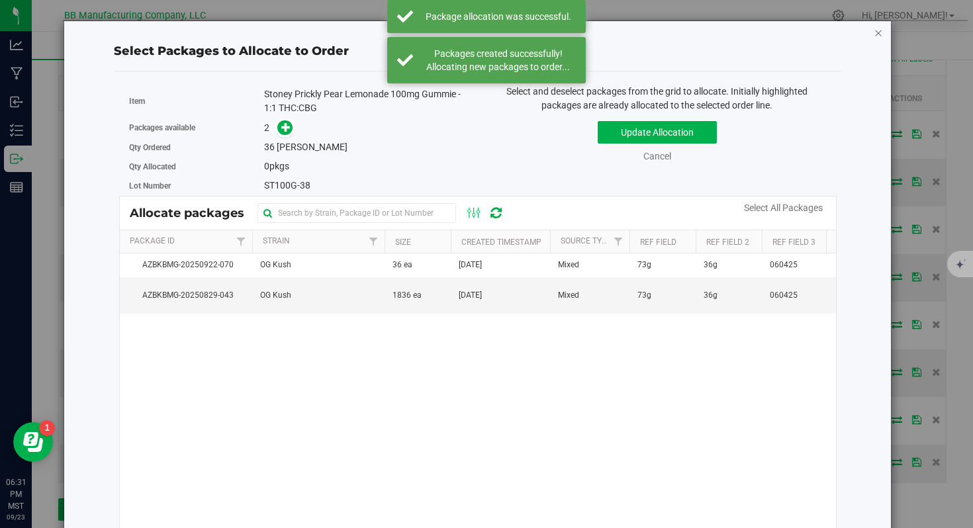
click at [877, 39] on icon "button" at bounding box center [878, 32] width 9 height 16
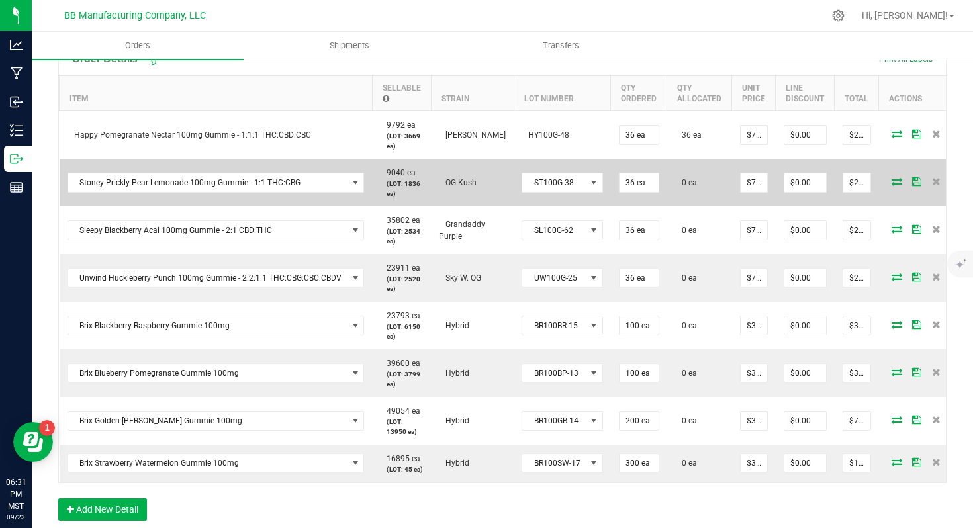
click at [892, 181] on icon at bounding box center [897, 181] width 11 height 8
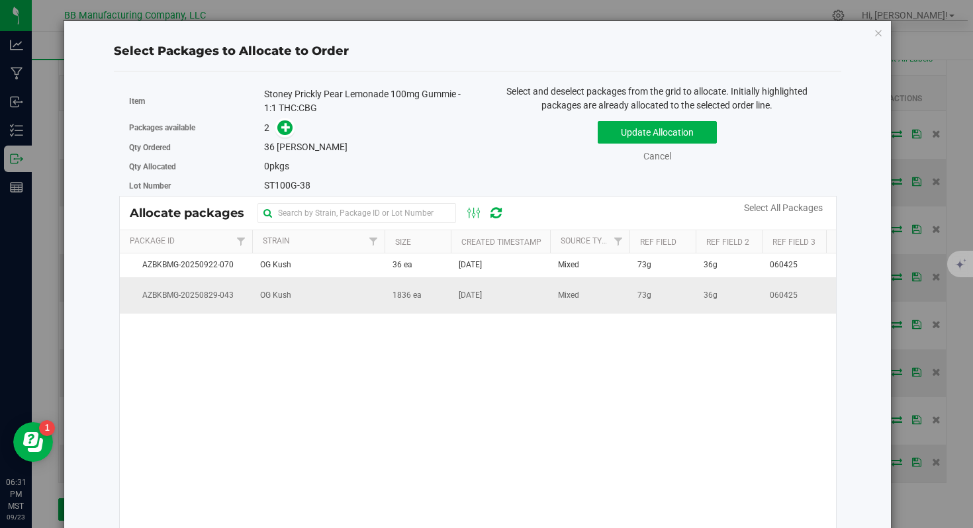
click at [354, 287] on td "OG Kush" at bounding box center [318, 295] width 132 height 36
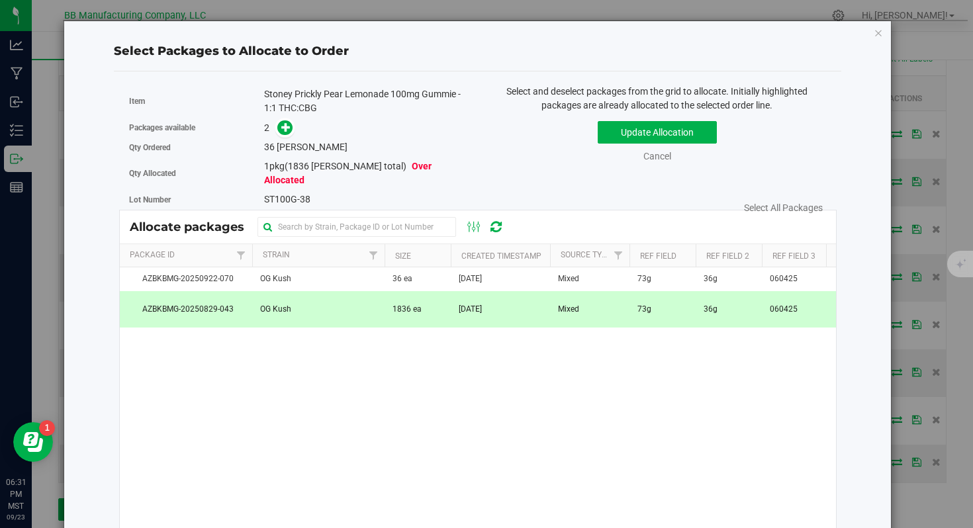
click at [285, 140] on div "36 [PERSON_NAME]" at bounding box center [365, 147] width 203 height 14
click at [285, 136] on div "Packages available 2" at bounding box center [298, 128] width 339 height 21
click at [285, 131] on icon at bounding box center [285, 126] width 9 height 9
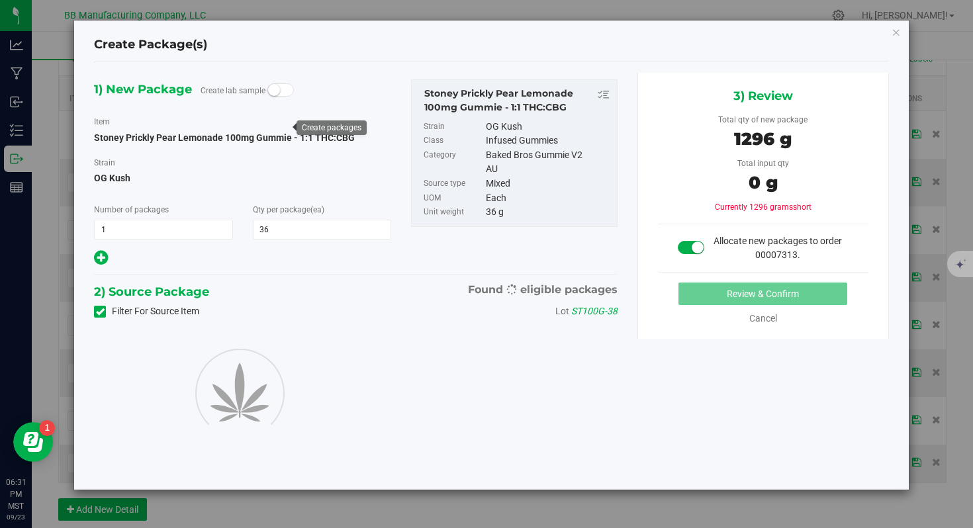
type input "36"
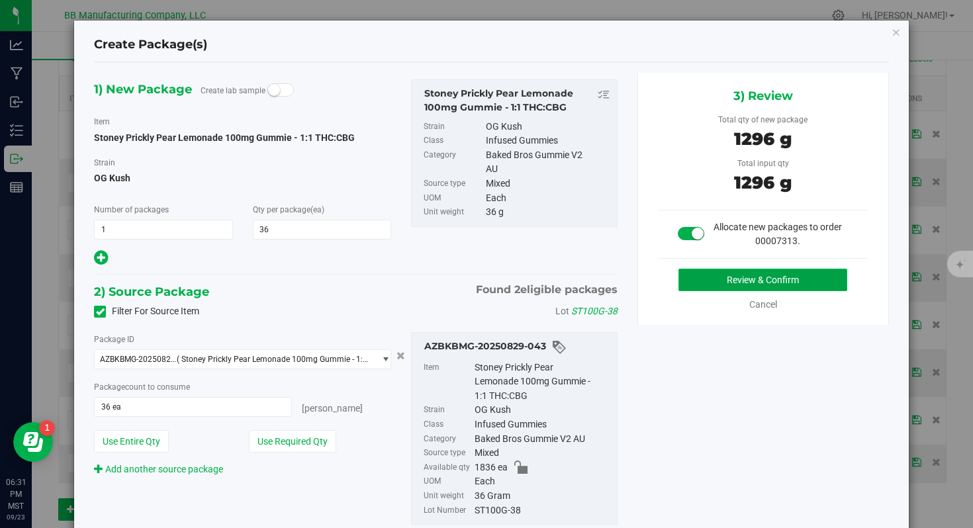
click at [796, 283] on button "Review & Confirm" at bounding box center [763, 280] width 168 height 23
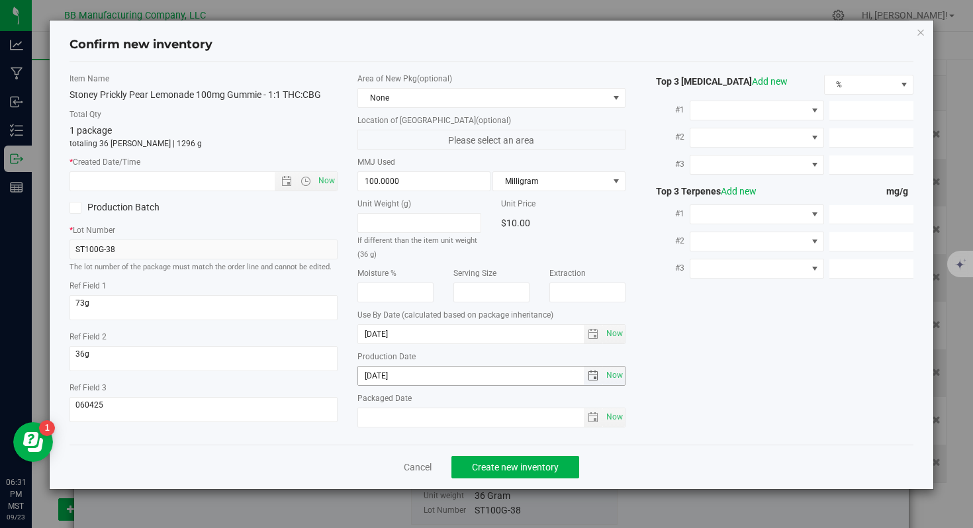
click at [395, 379] on input "[DATE]" at bounding box center [471, 376] width 226 height 19
click at [224, 175] on input "text" at bounding box center [183, 181] width 227 height 19
paste input "[DATE]"
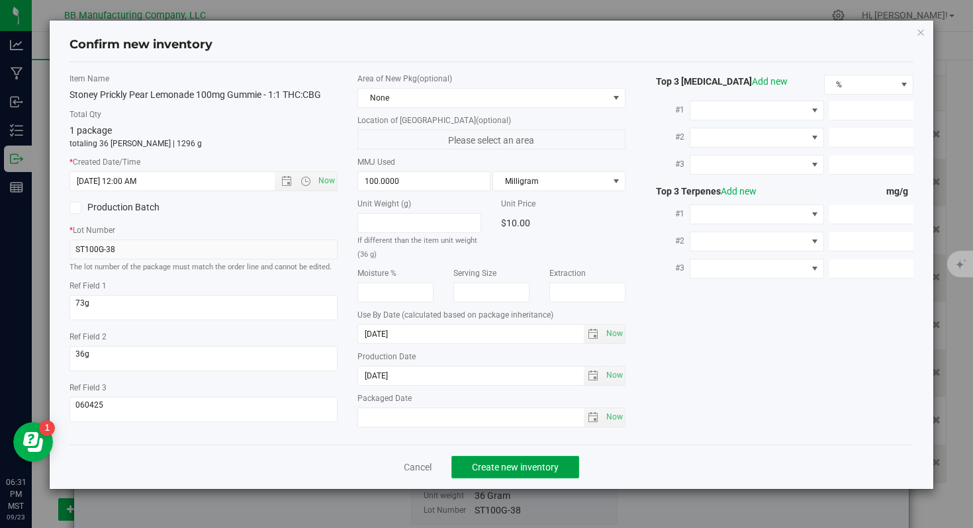
type input "[DATE] 6:31 PM"
click at [481, 462] on span "Create new inventory" at bounding box center [515, 467] width 87 height 11
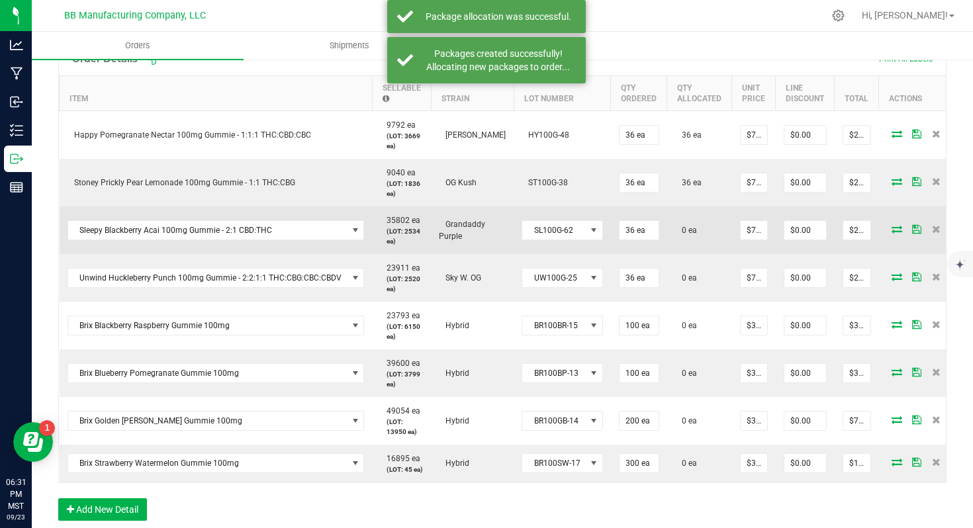
click at [892, 225] on icon at bounding box center [897, 229] width 11 height 8
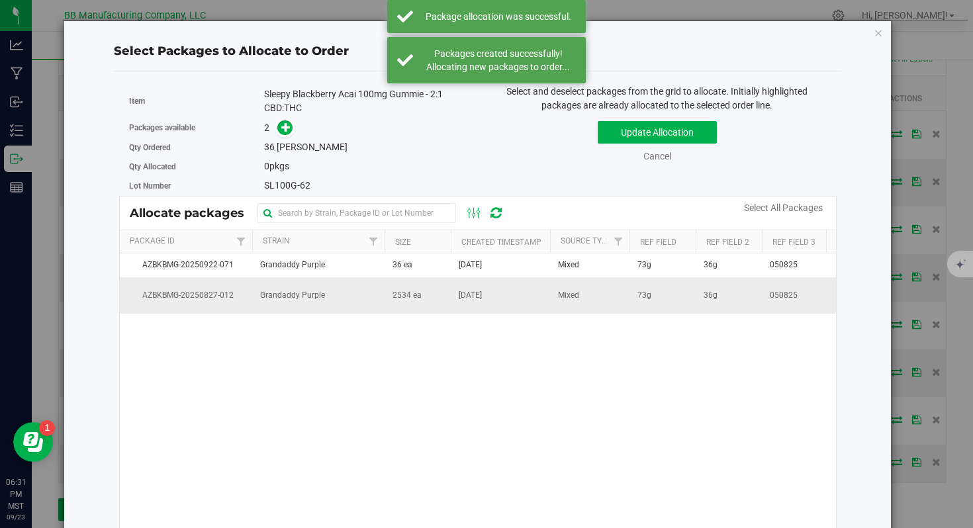
click at [352, 293] on td "Grandaddy Purple" at bounding box center [318, 295] width 132 height 36
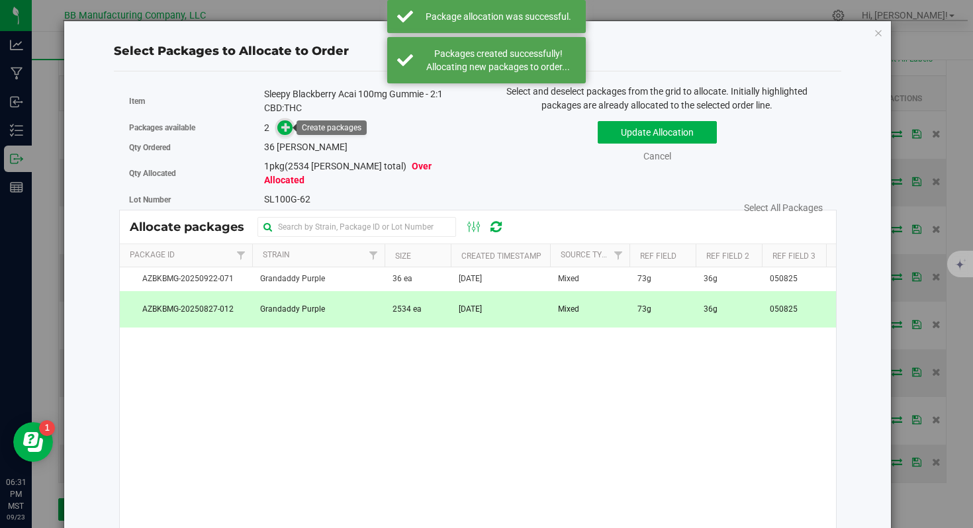
click at [281, 128] on span at bounding box center [284, 127] width 15 height 15
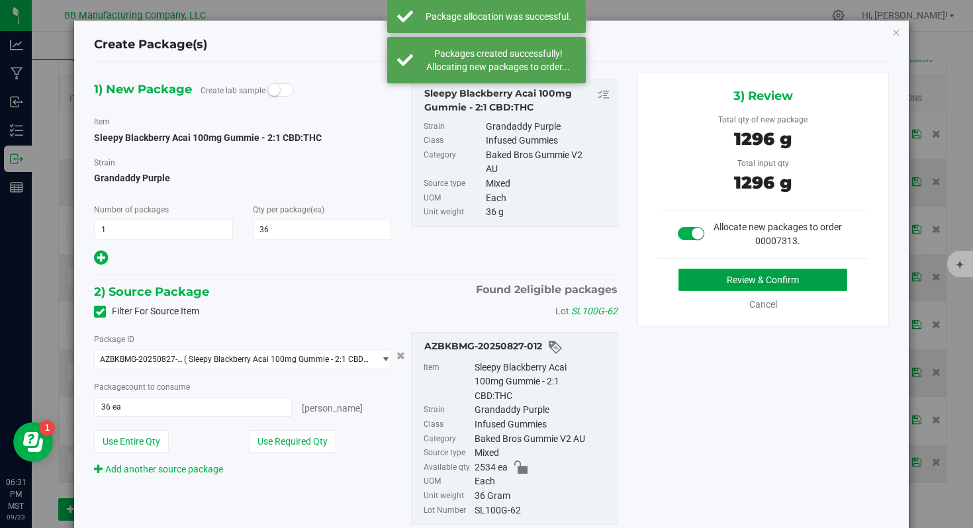
click at [704, 279] on button "Review & Confirm" at bounding box center [763, 280] width 168 height 23
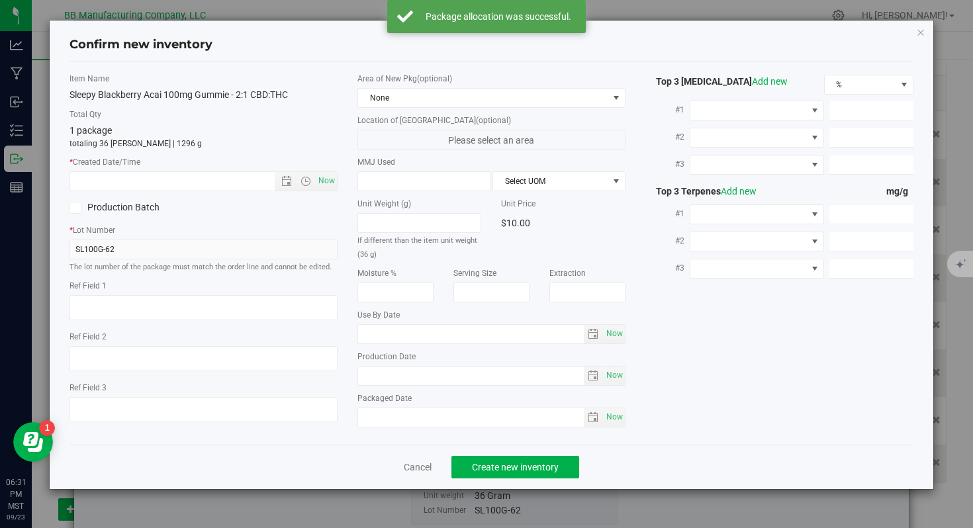
type textarea "73g"
type textarea "36g"
type textarea "050825"
type input "100.0000"
type input "[DATE]"
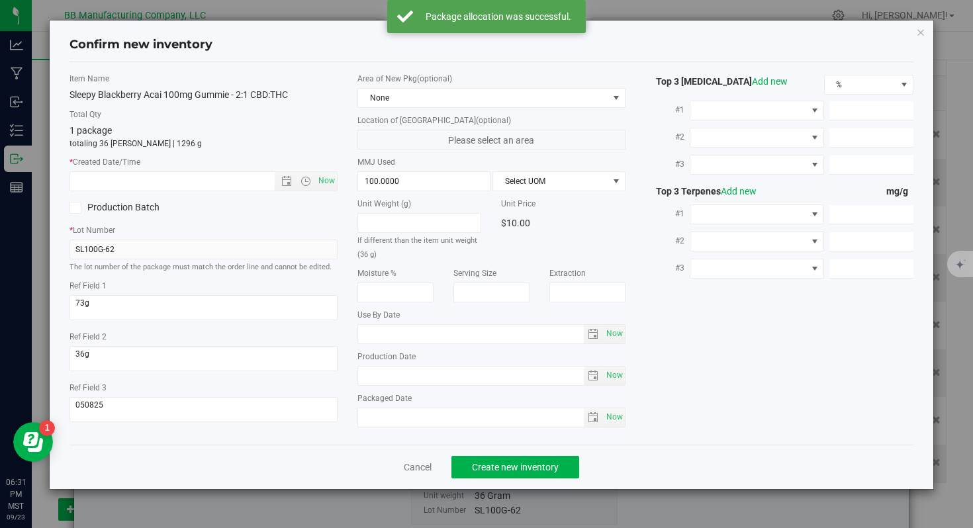
type input "[DATE]"
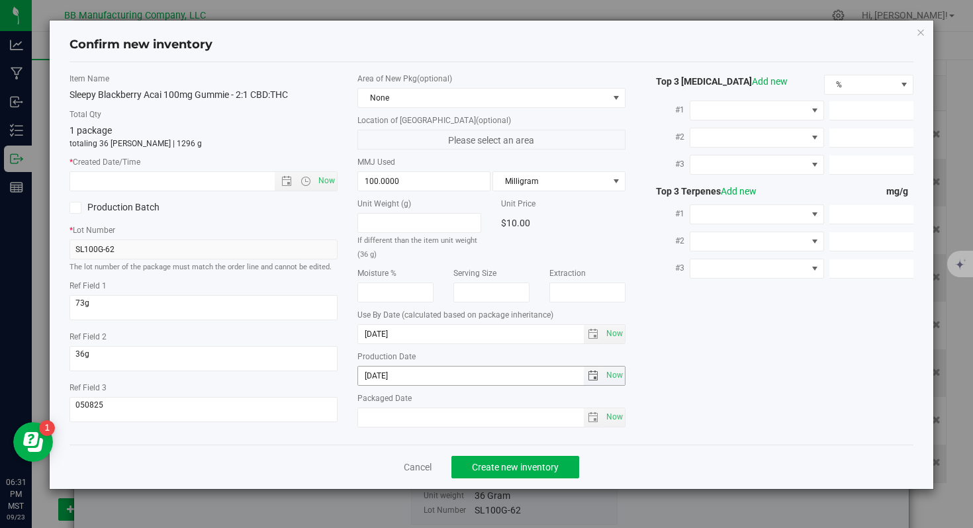
click at [422, 383] on input "[DATE]" at bounding box center [471, 376] width 226 height 19
click at [249, 187] on input "text" at bounding box center [183, 181] width 227 height 19
paste input "[DATE]"
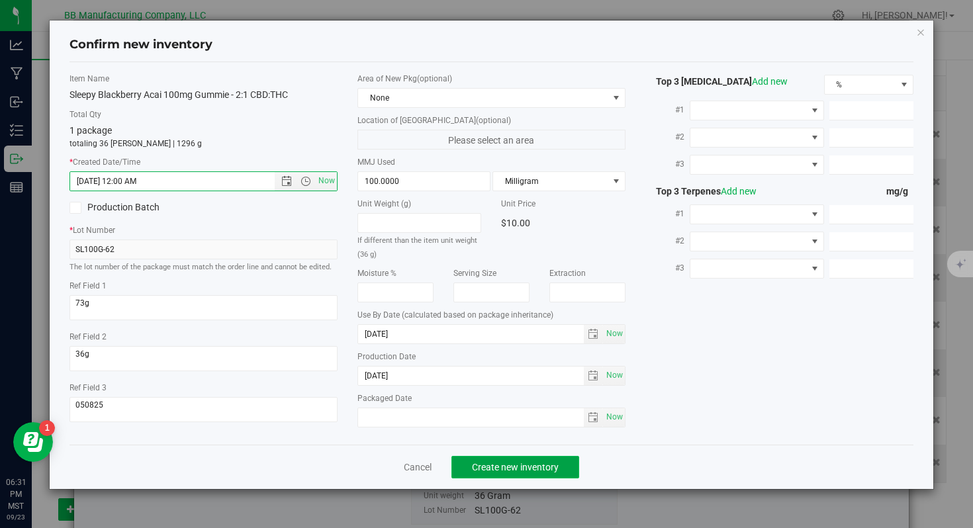
type input "[DATE] 6:31 PM"
click at [511, 472] on span "Create new inventory" at bounding box center [515, 467] width 87 height 11
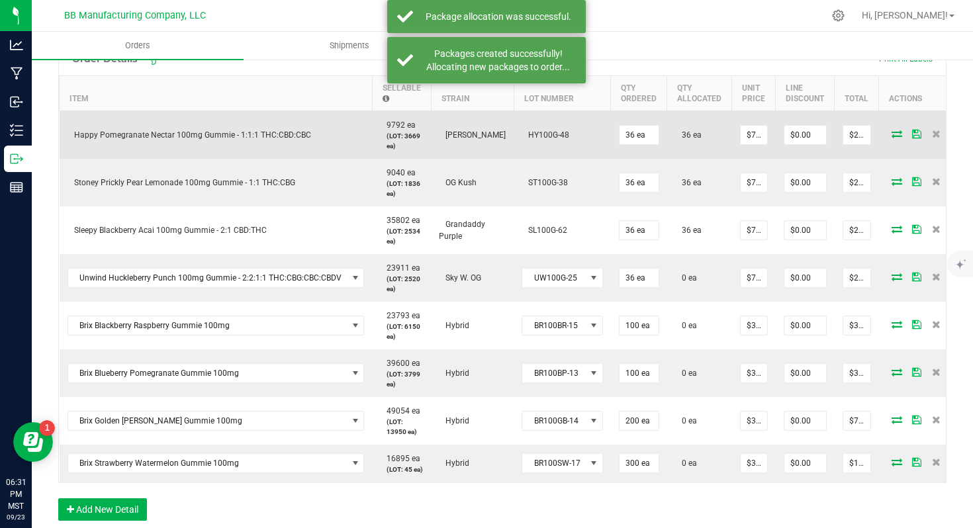
click at [892, 132] on icon at bounding box center [897, 134] width 11 height 8
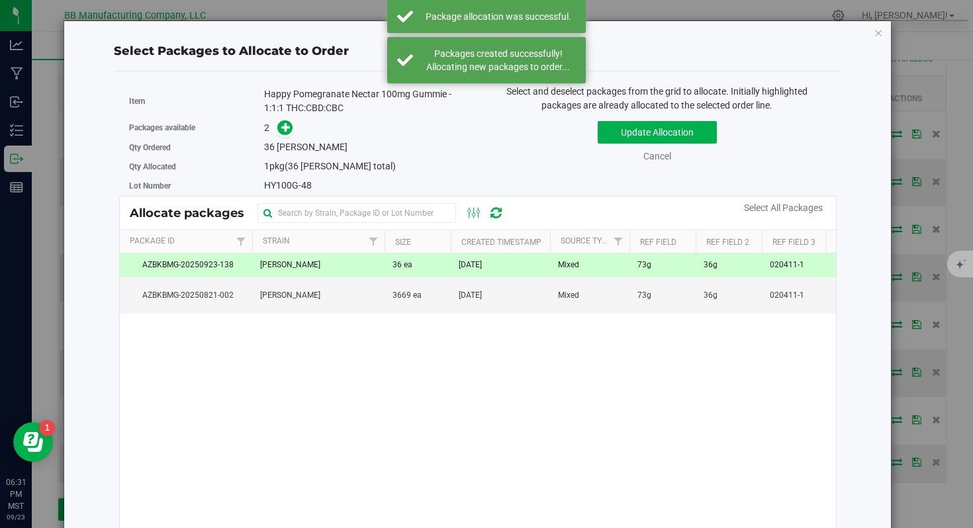
click at [416, 254] on td "36 ea" at bounding box center [418, 266] width 66 height 24
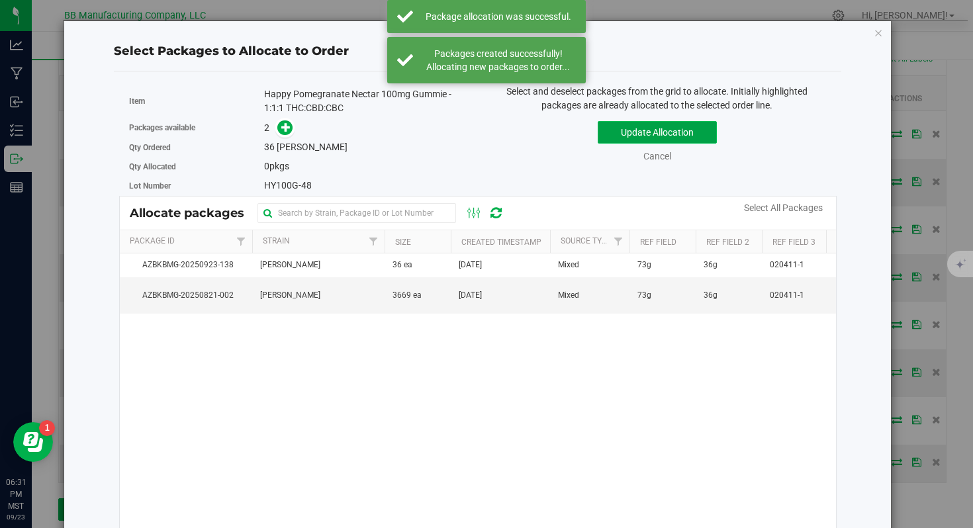
click at [647, 130] on button "Update Allocation" at bounding box center [657, 132] width 119 height 23
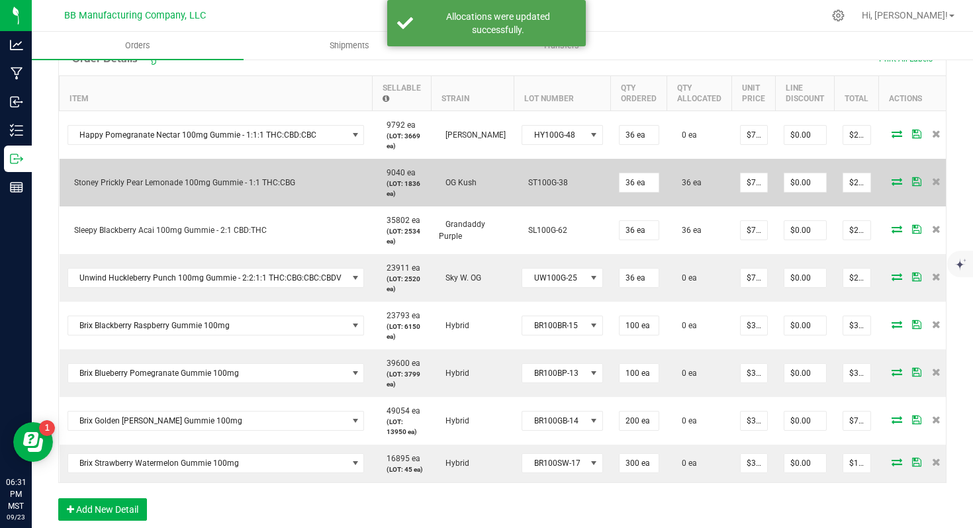
click at [892, 179] on icon at bounding box center [897, 181] width 11 height 8
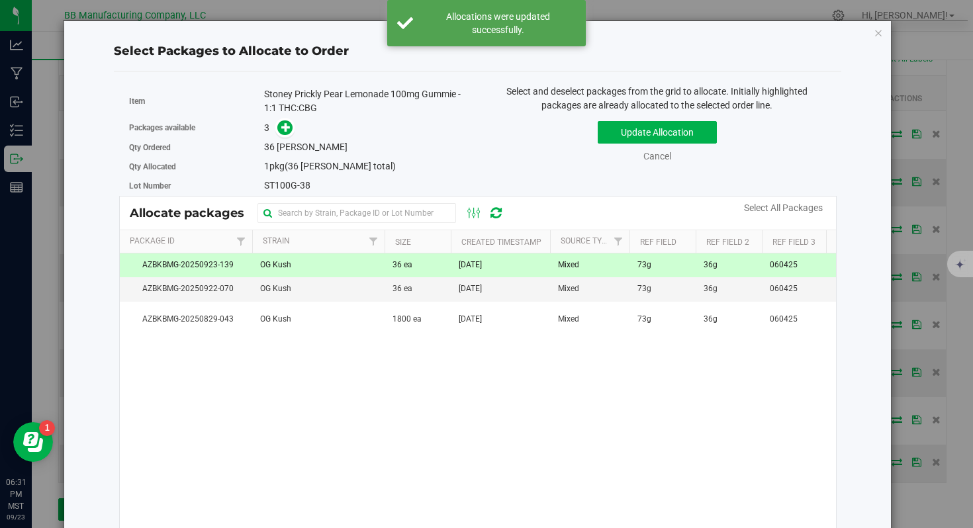
click at [478, 267] on span "[DATE]" at bounding box center [470, 265] width 23 height 13
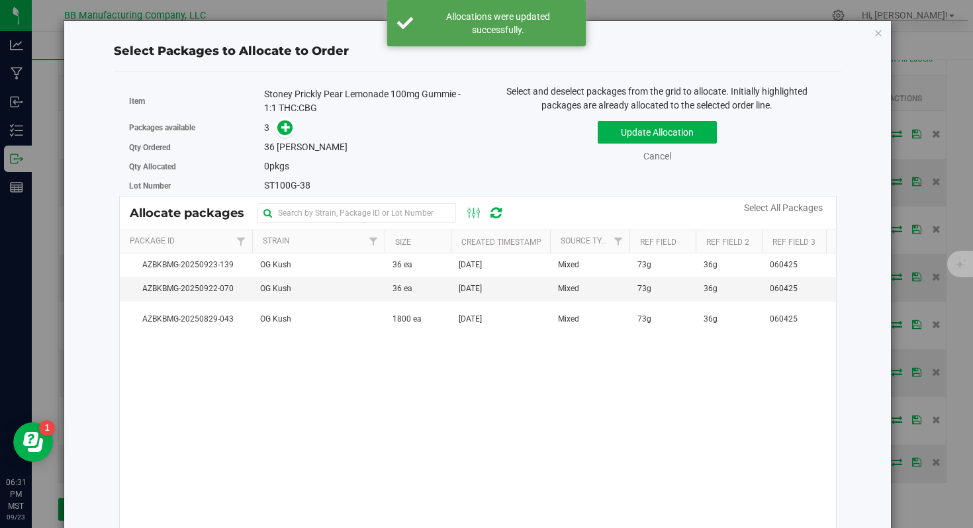
click at [672, 109] on span "Select and deselect packages from the grid to allocate. Initially highlighted p…" at bounding box center [656, 98] width 301 height 24
click at [659, 125] on button "Update Allocation" at bounding box center [657, 132] width 119 height 23
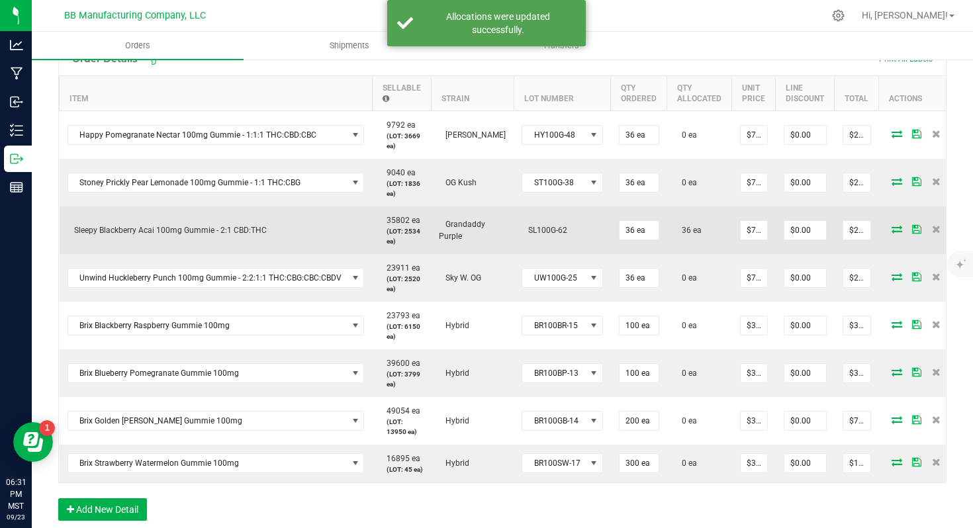
click at [892, 226] on icon at bounding box center [897, 229] width 11 height 8
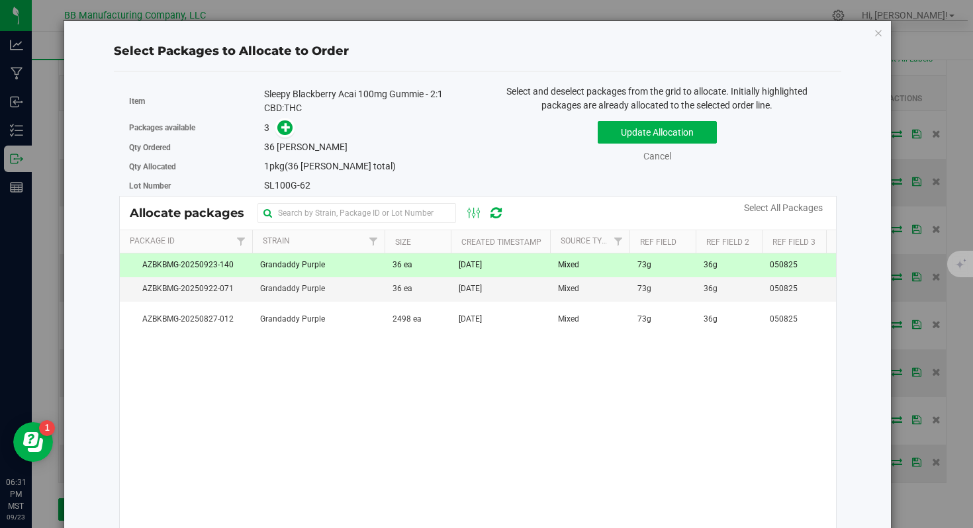
click at [465, 273] on td "[DATE]" at bounding box center [500, 266] width 99 height 24
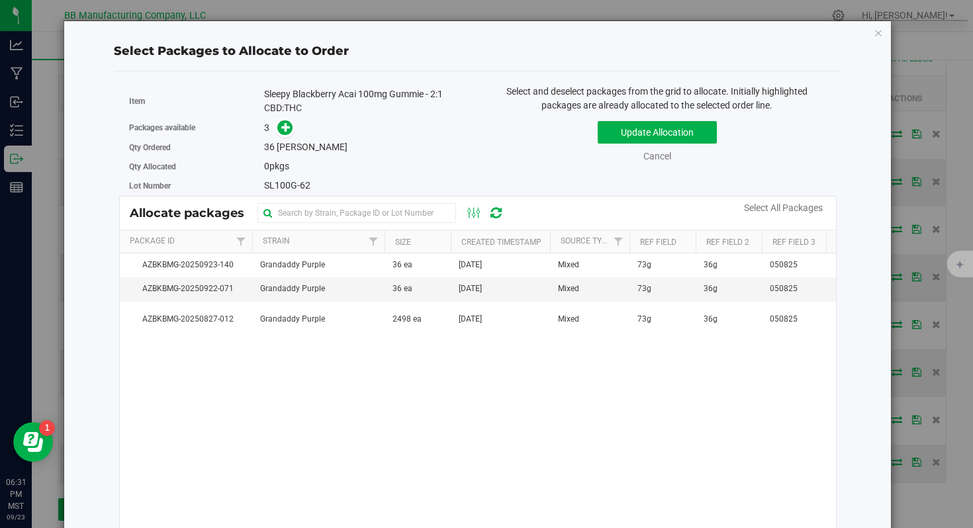
click at [671, 112] on div "Select and deselect packages from the grid to allocate. Initially highlighted p…" at bounding box center [657, 137] width 359 height 105
click at [653, 128] on button "Update Allocation" at bounding box center [657, 132] width 119 height 23
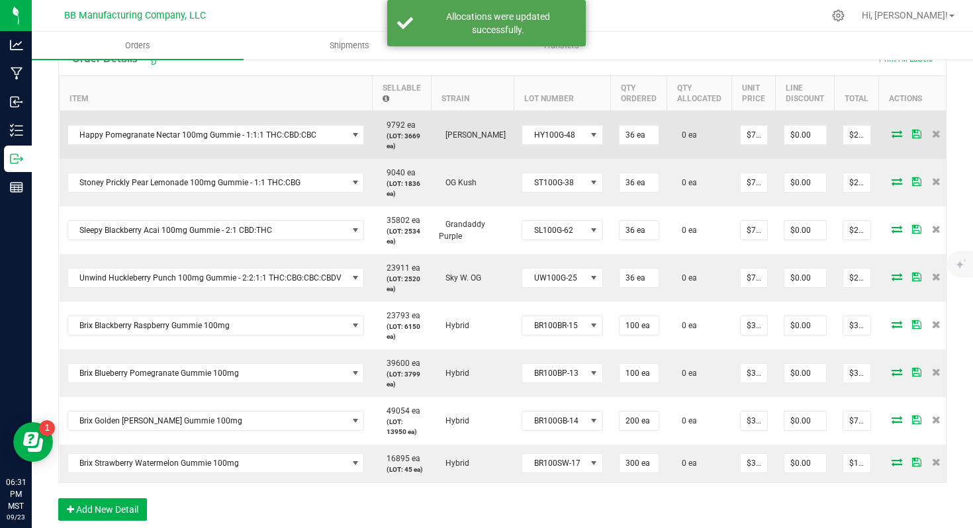
click at [892, 132] on icon at bounding box center [897, 134] width 11 height 8
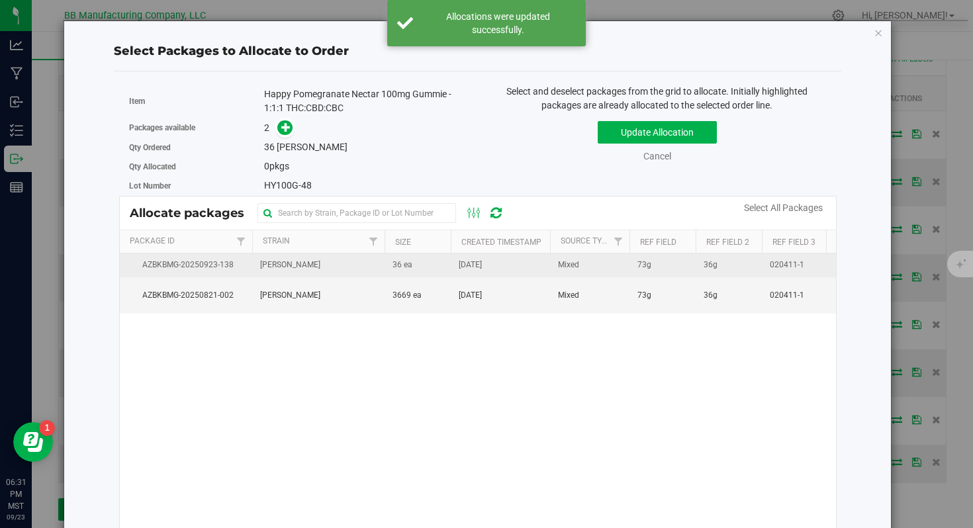
click at [457, 261] on td "[DATE]" at bounding box center [500, 266] width 99 height 24
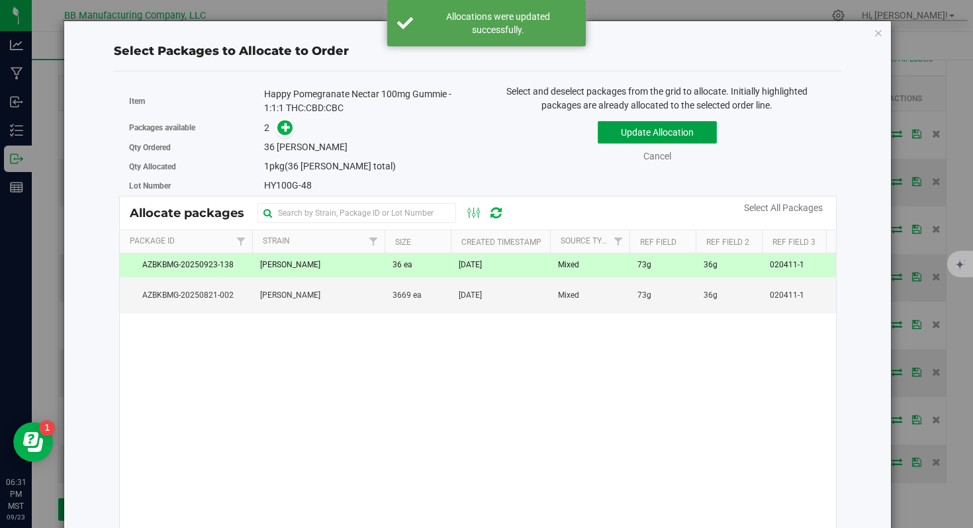
click at [623, 134] on button "Update Allocation" at bounding box center [657, 132] width 119 height 23
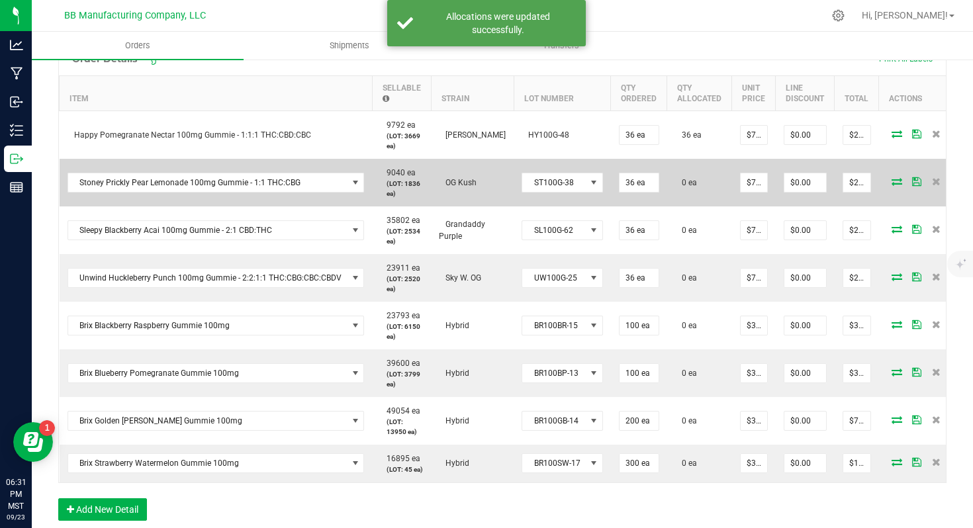
click at [892, 177] on icon at bounding box center [897, 181] width 11 height 8
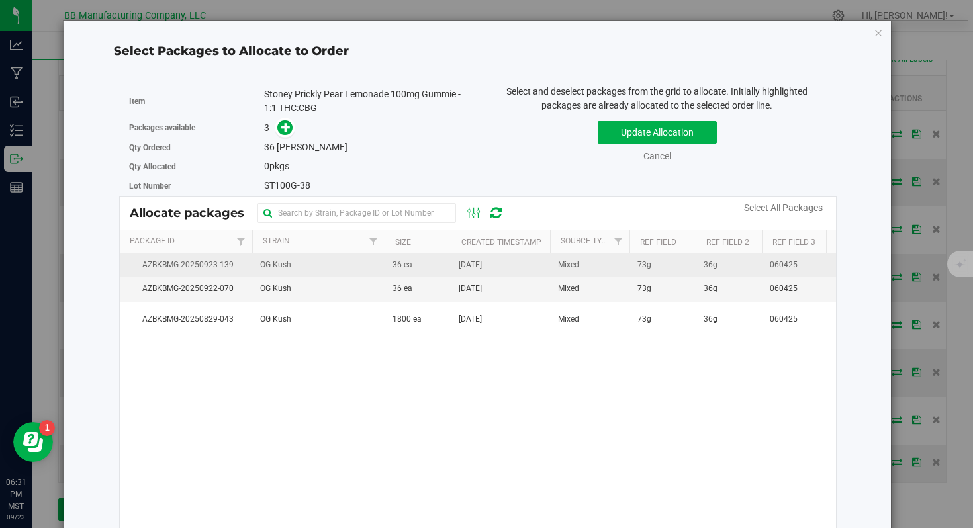
click at [510, 275] on td "[DATE]" at bounding box center [500, 266] width 99 height 24
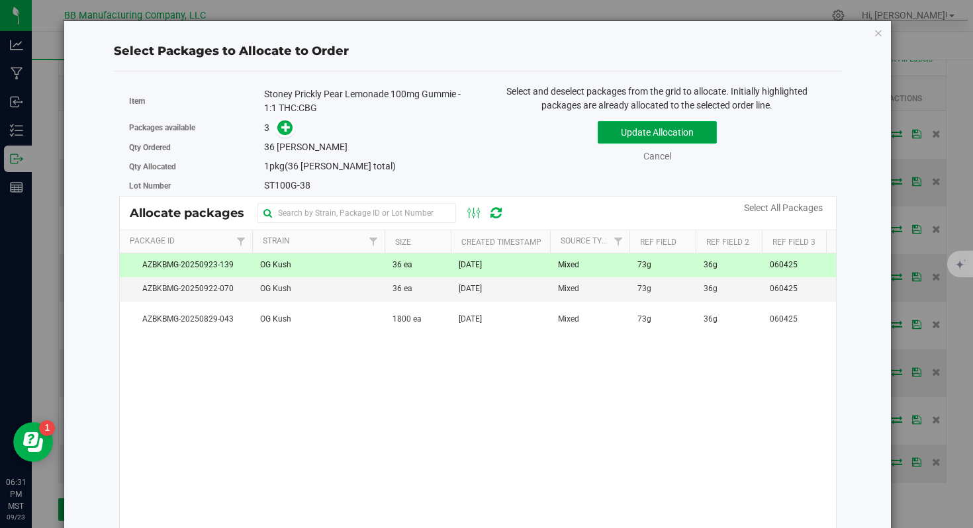
click at [638, 124] on button "Update Allocation" at bounding box center [657, 132] width 119 height 23
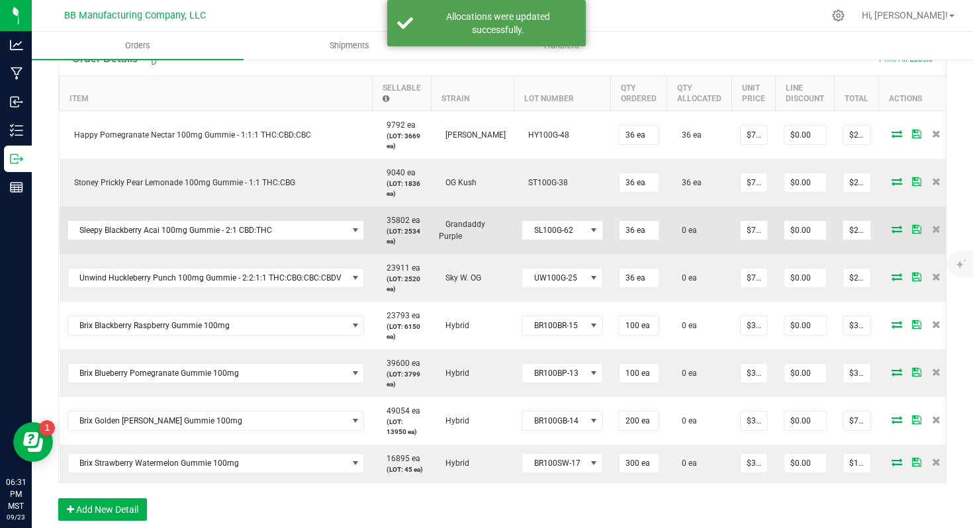
click at [892, 226] on icon at bounding box center [897, 229] width 11 height 8
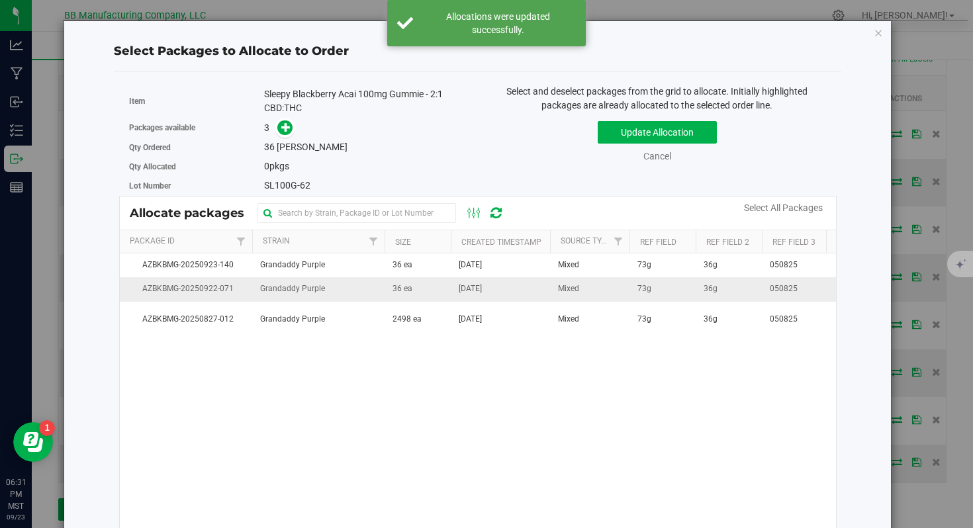
click at [520, 287] on td "[DATE]" at bounding box center [500, 289] width 99 height 24
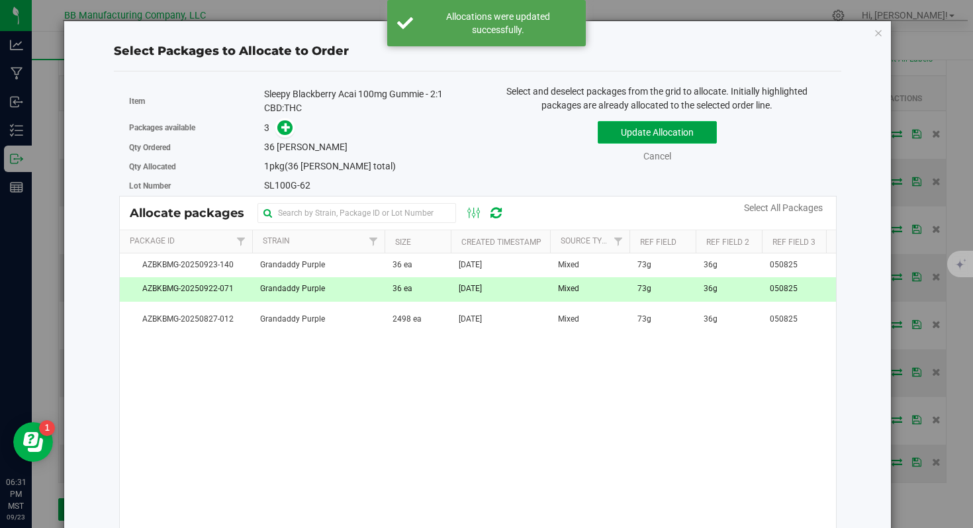
click at [642, 135] on button "Update Allocation" at bounding box center [657, 132] width 119 height 23
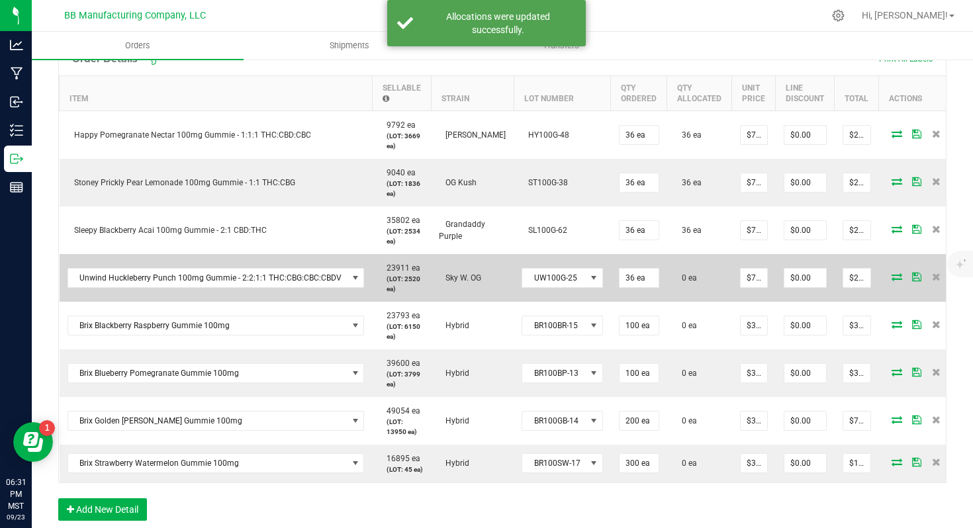
click at [892, 273] on icon at bounding box center [897, 277] width 11 height 8
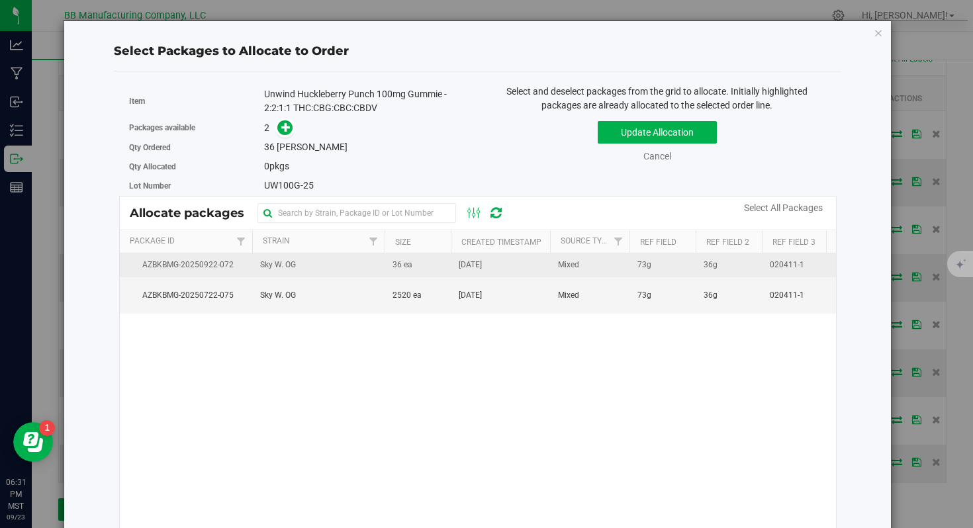
click at [439, 270] on td "36 ea" at bounding box center [418, 266] width 66 height 24
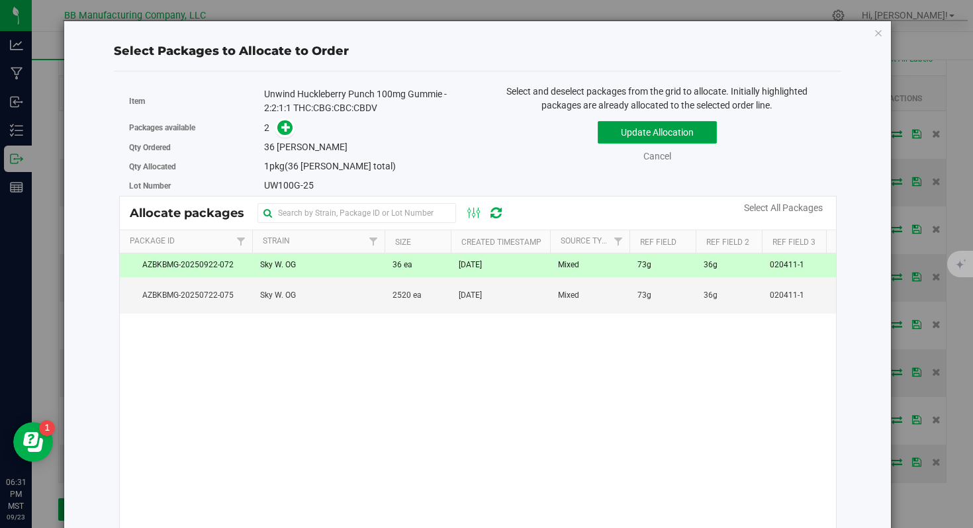
click at [627, 138] on button "Update Allocation" at bounding box center [657, 132] width 119 height 23
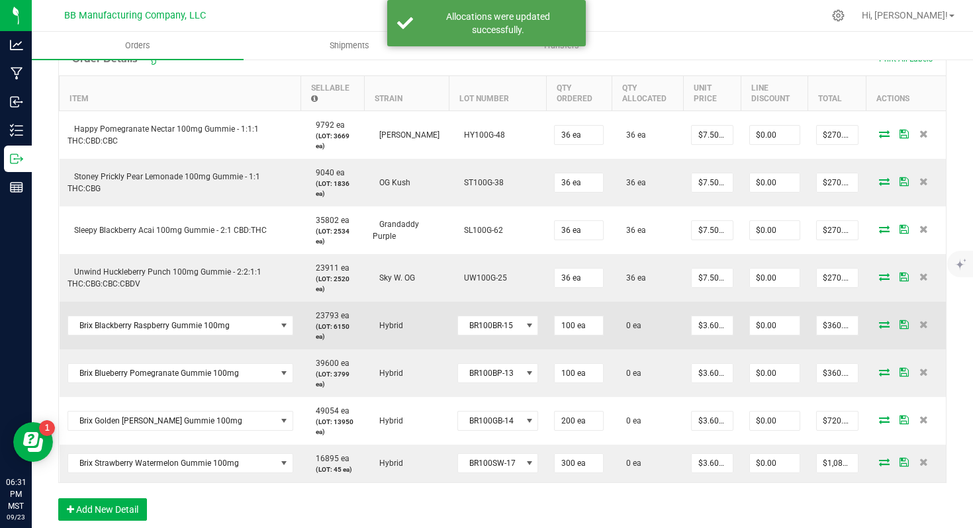
click at [881, 327] on icon at bounding box center [884, 324] width 11 height 8
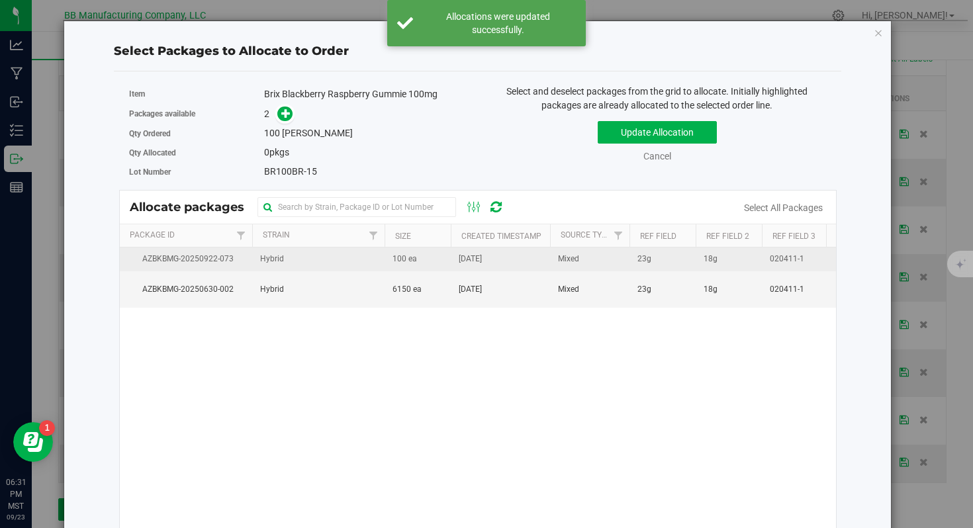
click at [444, 271] on td "100 ea" at bounding box center [418, 260] width 66 height 24
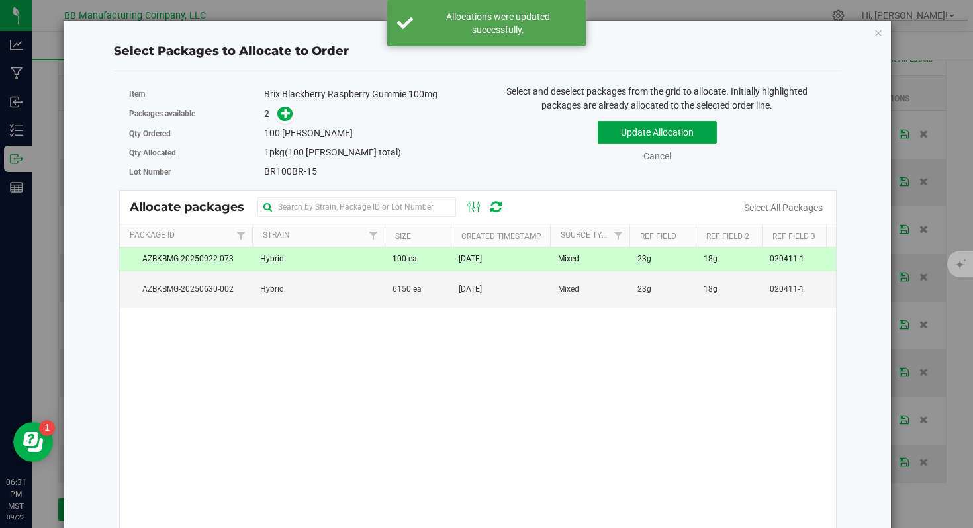
click at [614, 134] on button "Update Allocation" at bounding box center [657, 132] width 119 height 23
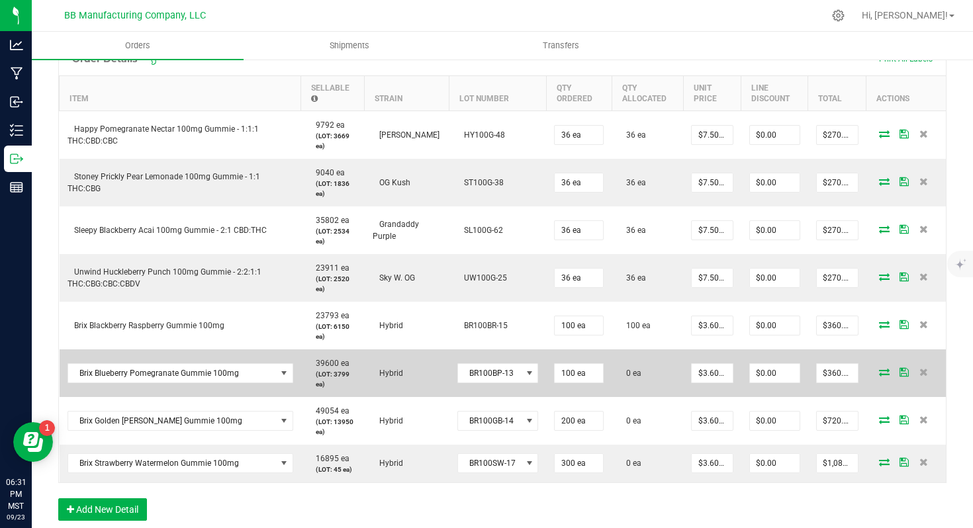
click at [880, 368] on icon at bounding box center [884, 372] width 11 height 8
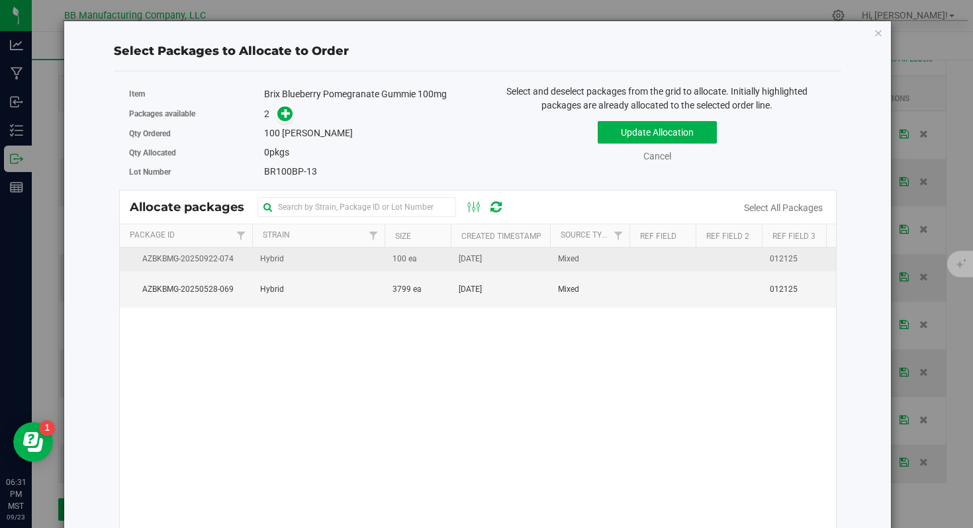
click at [436, 262] on td "100 ea" at bounding box center [418, 260] width 66 height 24
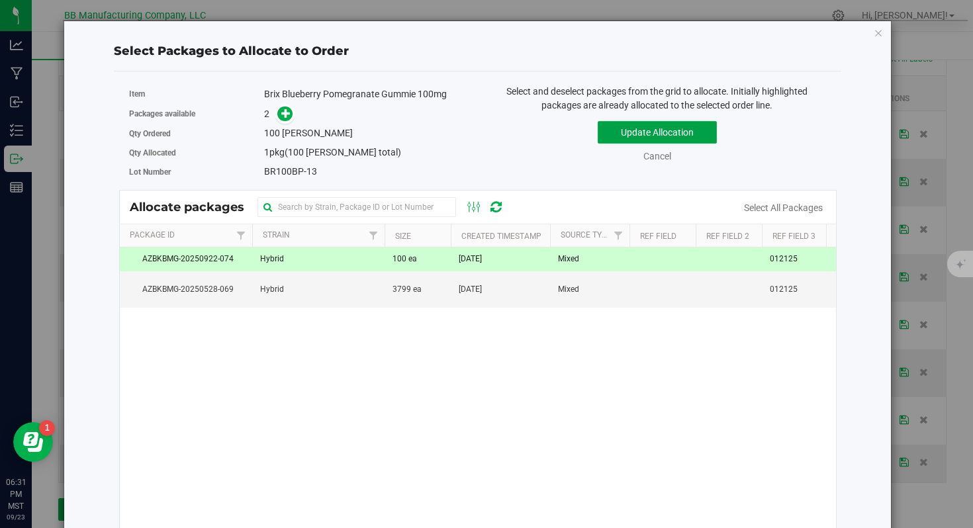
click at [612, 133] on button "Update Allocation" at bounding box center [657, 132] width 119 height 23
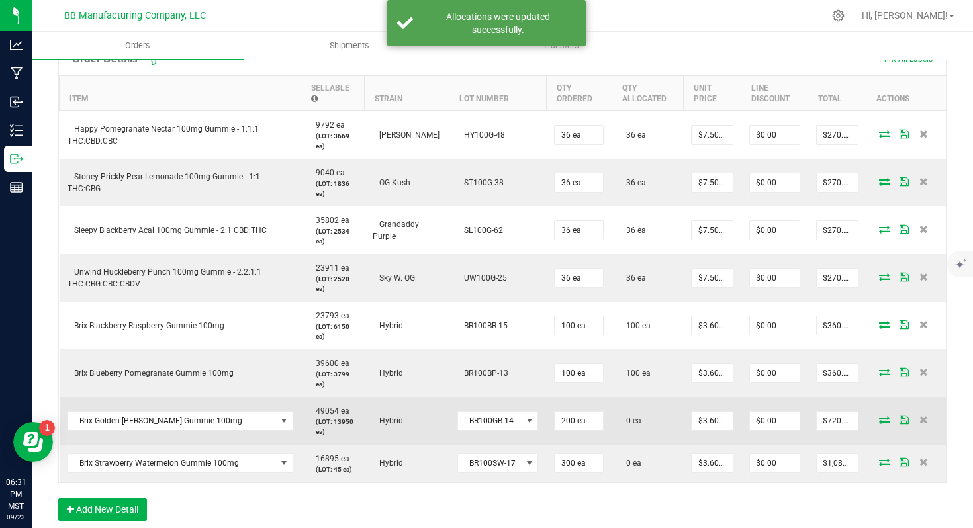
click at [885, 416] on icon at bounding box center [884, 420] width 11 height 8
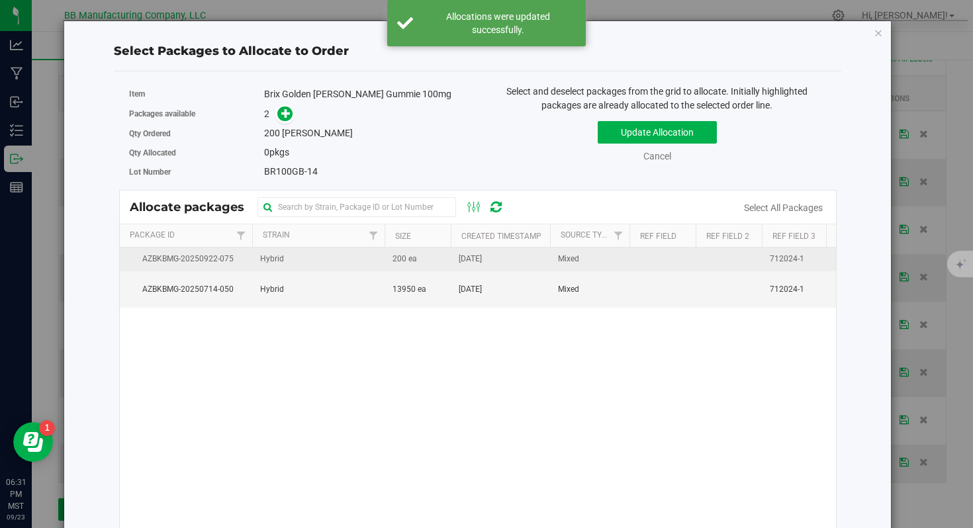
click at [482, 263] on span "[DATE]" at bounding box center [470, 259] width 23 height 13
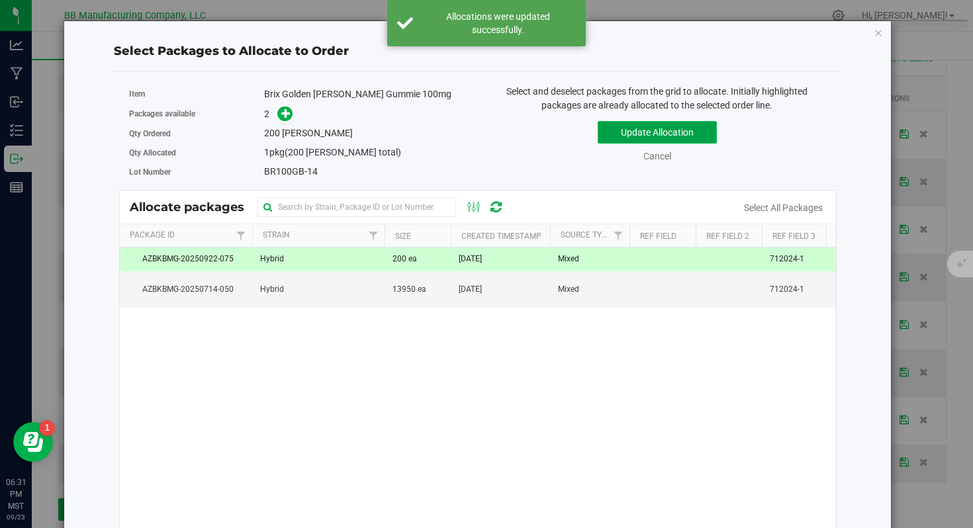
click at [639, 124] on button "Update Allocation" at bounding box center [657, 132] width 119 height 23
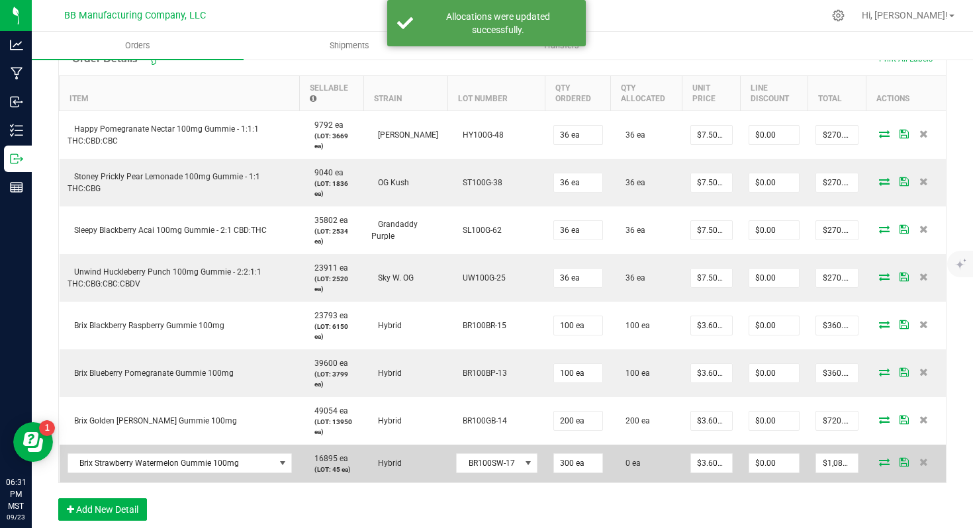
click at [879, 458] on icon at bounding box center [884, 462] width 11 height 8
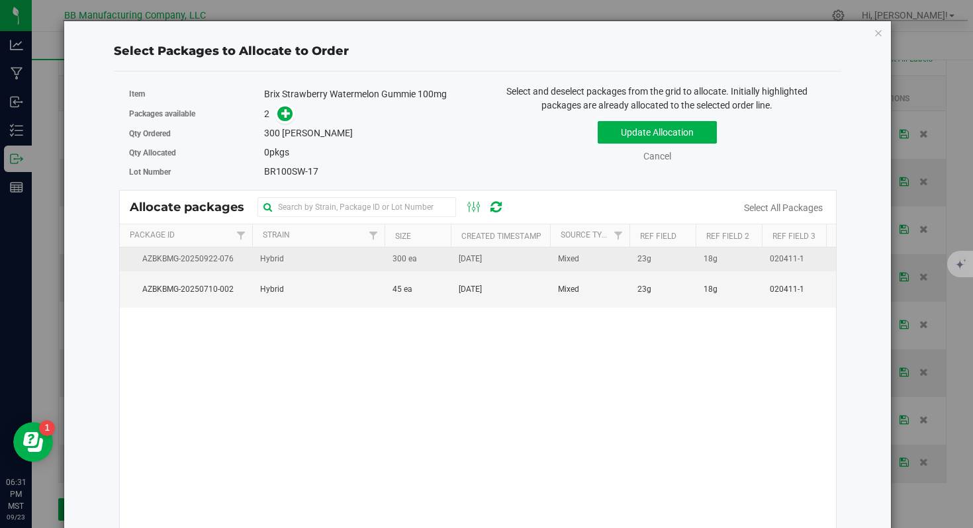
click at [484, 267] on td "[DATE]" at bounding box center [500, 260] width 99 height 24
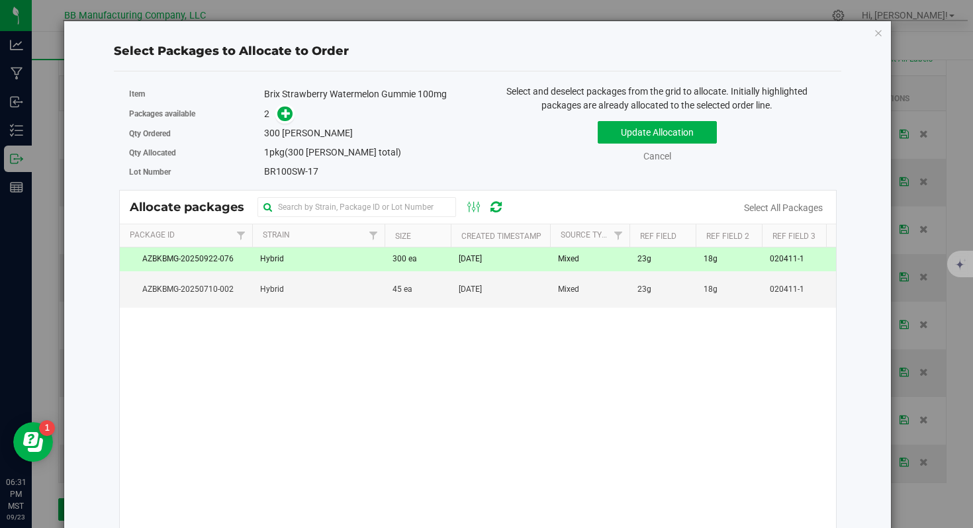
click at [620, 146] on div "Update Allocation Cancel Select All Packages" at bounding box center [657, 139] width 339 height 48
click at [626, 128] on button "Update Allocation" at bounding box center [657, 132] width 119 height 23
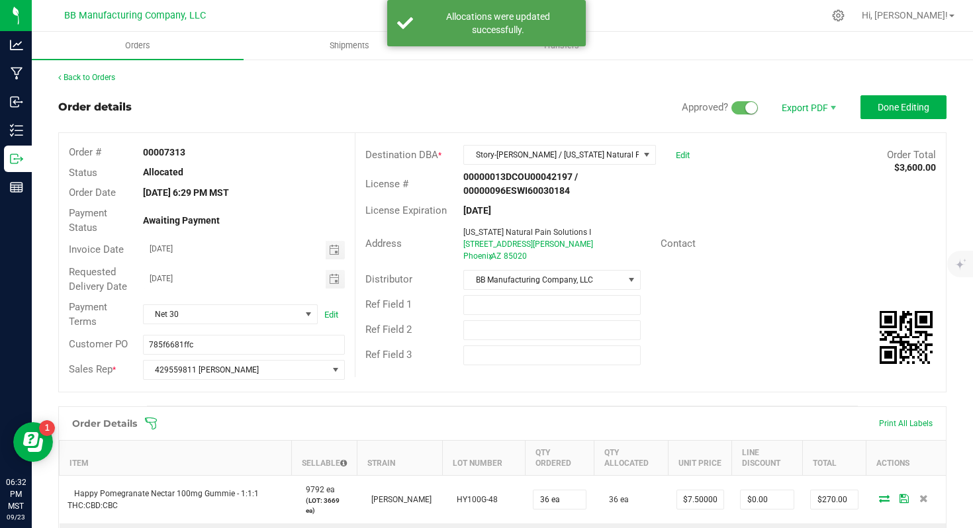
click at [908, 106] on span "Done Editing" at bounding box center [904, 107] width 52 height 11
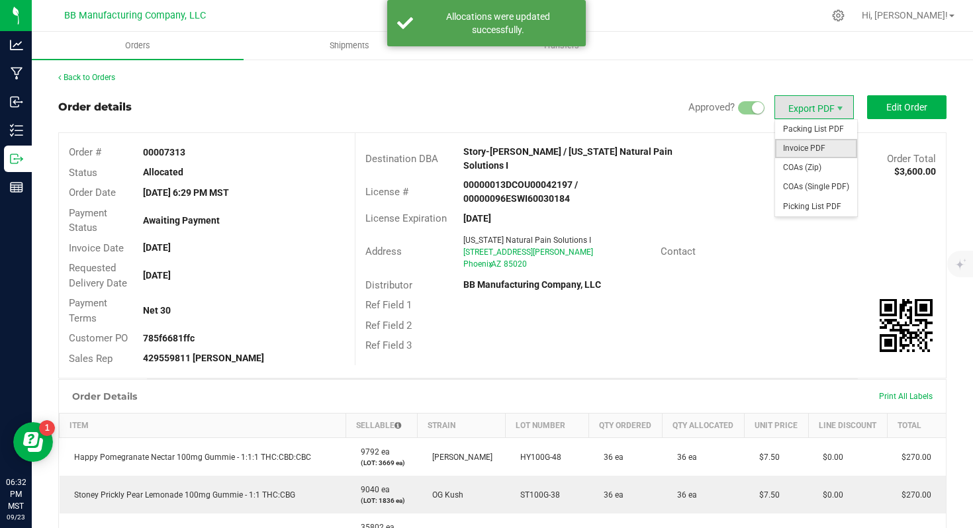
click at [790, 151] on span "Invoice PDF" at bounding box center [816, 148] width 82 height 19
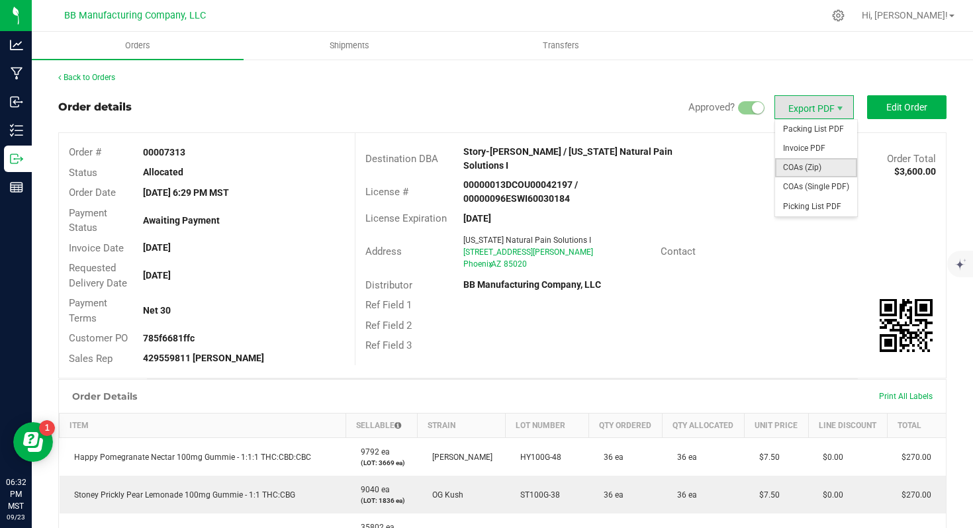
click at [800, 163] on span "COAs (Zip)" at bounding box center [816, 167] width 82 height 19
